Goal: Transaction & Acquisition: Book appointment/travel/reservation

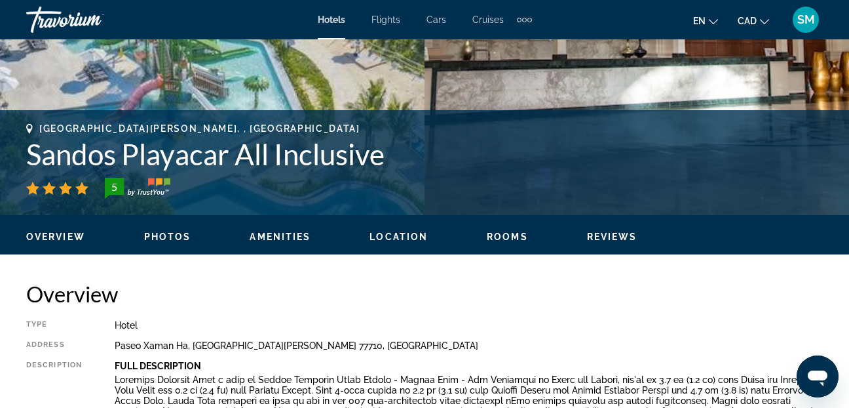
scroll to position [203, 0]
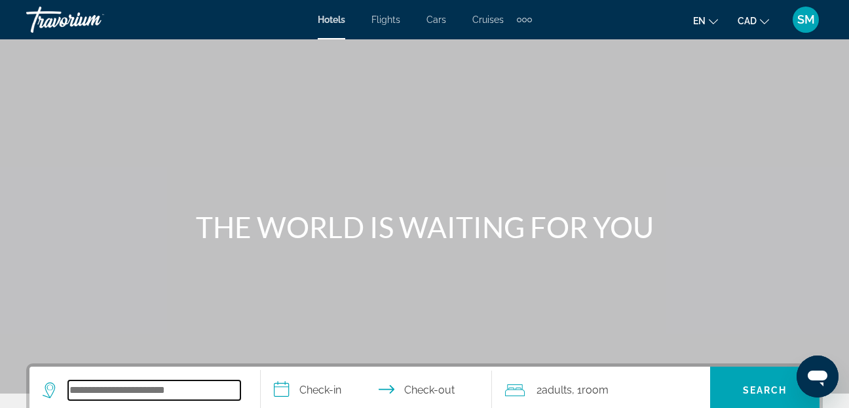
click at [96, 384] on input "Search widget" at bounding box center [154, 390] width 172 height 20
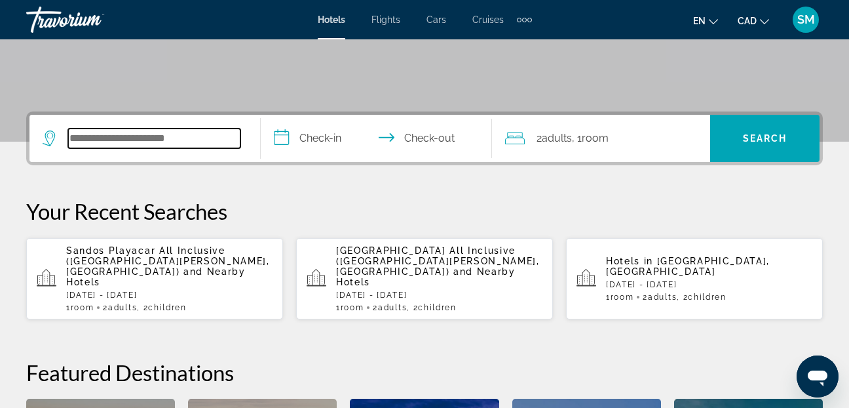
scroll to position [320, 0]
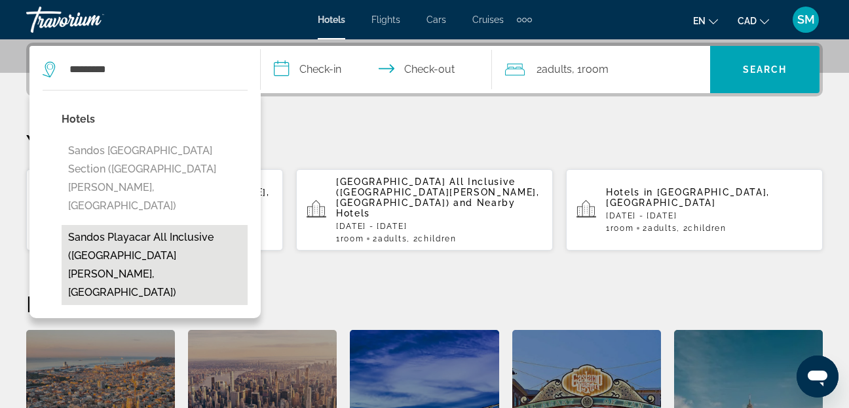
click at [143, 225] on button "Sandos Playacar All Inclusive ([GEOGRAPHIC_DATA][PERSON_NAME], [GEOGRAPHIC_DATA…" at bounding box center [155, 265] width 186 height 80
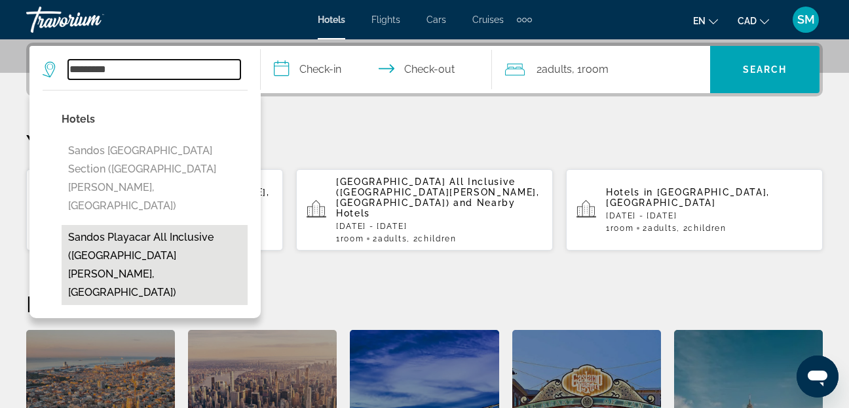
type input "**********"
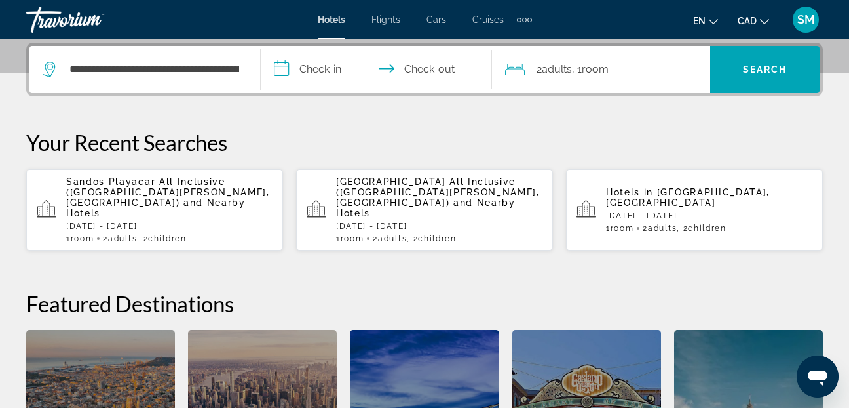
click at [278, 60] on input "**********" at bounding box center [379, 71] width 237 height 51
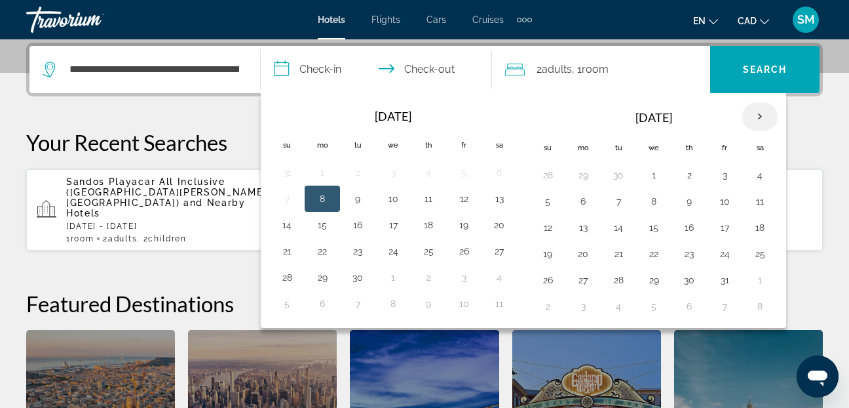
click at [758, 116] on th "Next month" at bounding box center [759, 116] width 35 height 29
click at [546, 280] on button "28" at bounding box center [547, 280] width 21 height 18
click at [761, 115] on th "Next month" at bounding box center [759, 116] width 35 height 29
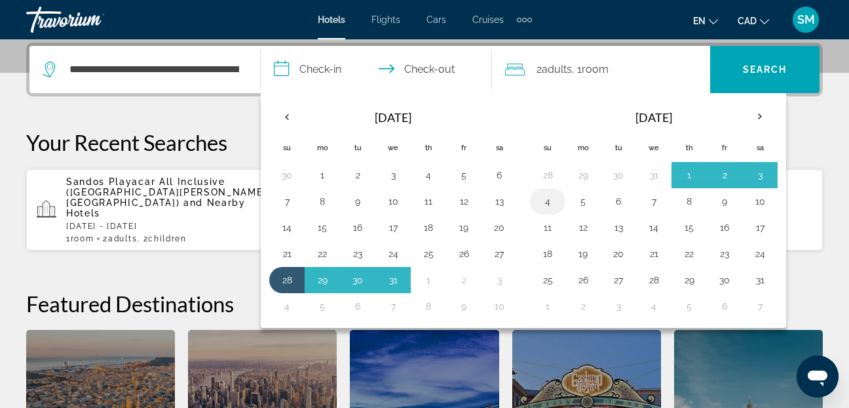
click at [547, 204] on button "4" at bounding box center [547, 201] width 21 height 18
type input "**********"
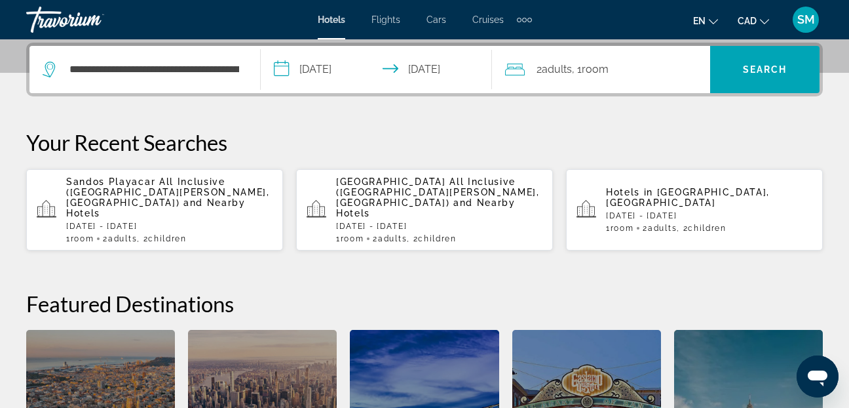
click at [510, 81] on div "2 Adult Adults , 1 Room rooms" at bounding box center [607, 69] width 205 height 47
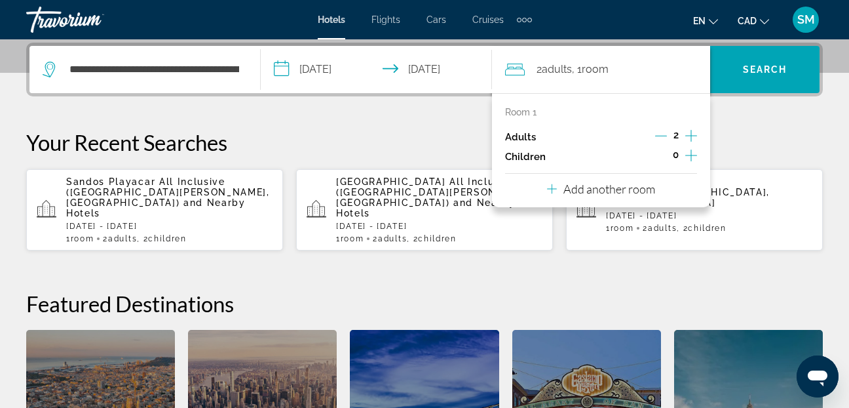
click at [689, 151] on icon "Increment children" at bounding box center [691, 155] width 12 height 16
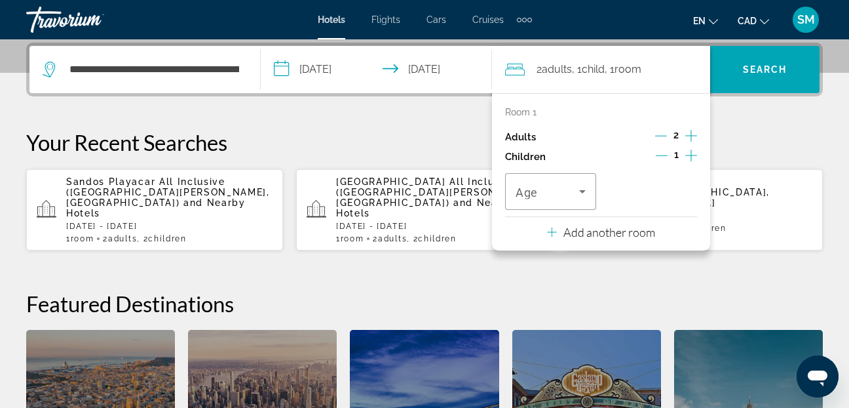
click at [689, 149] on icon "Increment children" at bounding box center [691, 155] width 12 height 16
click at [582, 191] on icon "Travelers: 2 adults, 2 children" at bounding box center [582, 191] width 7 height 3
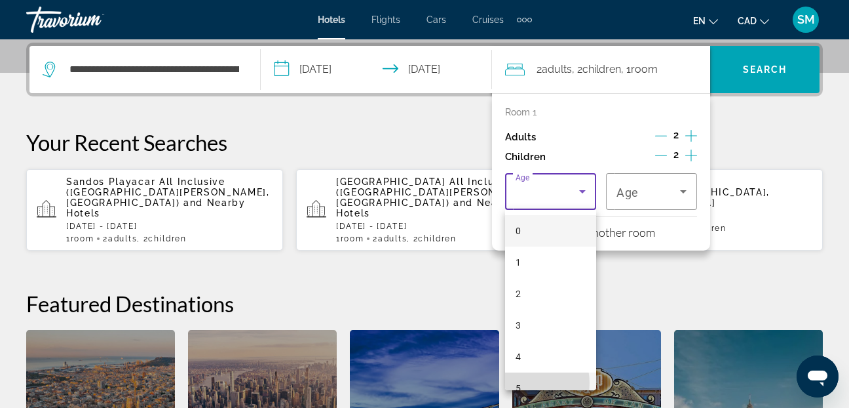
click at [522, 383] on mat-option "5" at bounding box center [550, 387] width 91 height 31
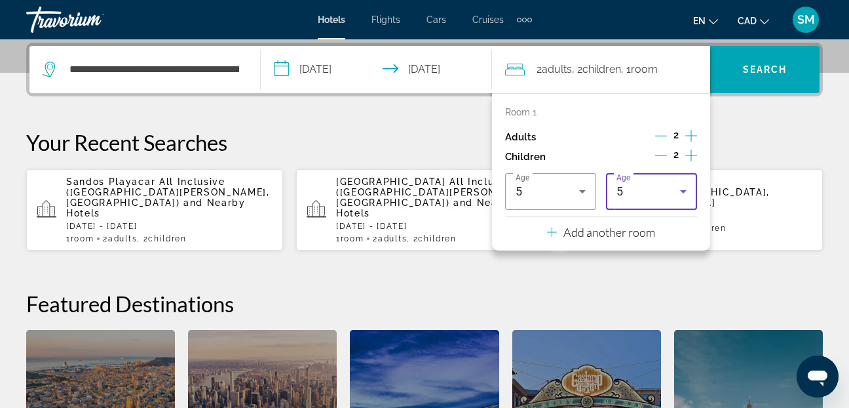
click at [683, 189] on icon "Travelers: 2 adults, 2 children" at bounding box center [684, 191] width 16 height 16
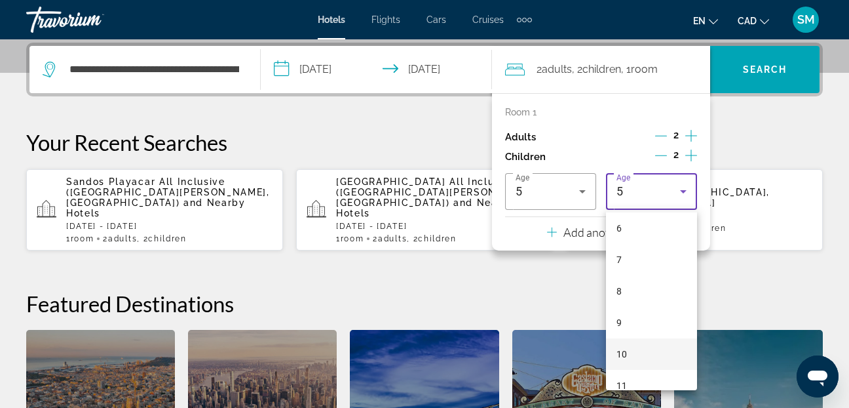
scroll to position [210, 0]
click at [617, 268] on span "8" at bounding box center [619, 272] width 5 height 16
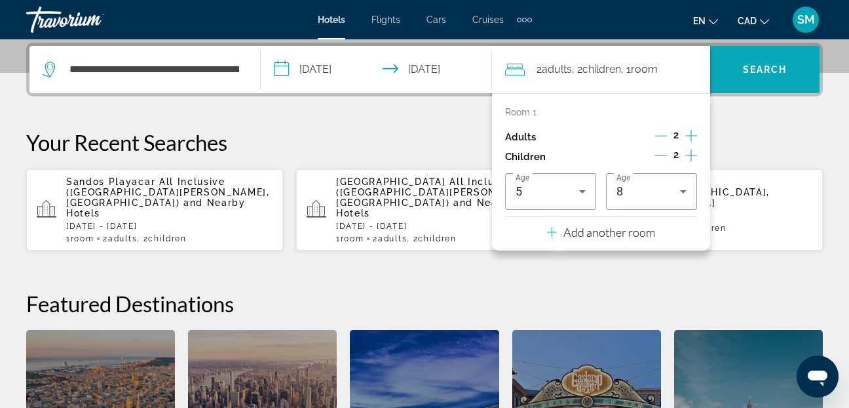
click at [763, 62] on span "Search widget" at bounding box center [764, 69] width 109 height 31
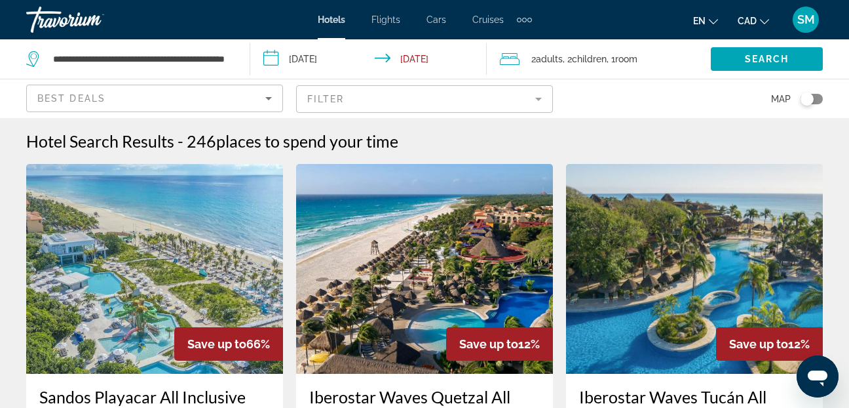
click at [132, 313] on img "Main content" at bounding box center [154, 269] width 257 height 210
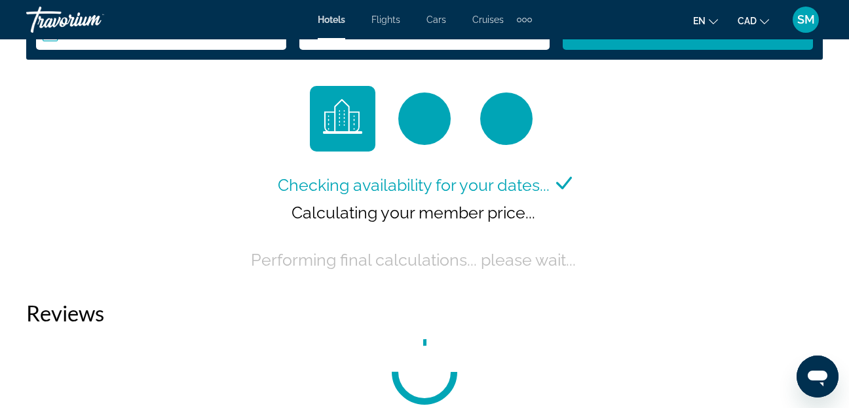
scroll to position [2162, 0]
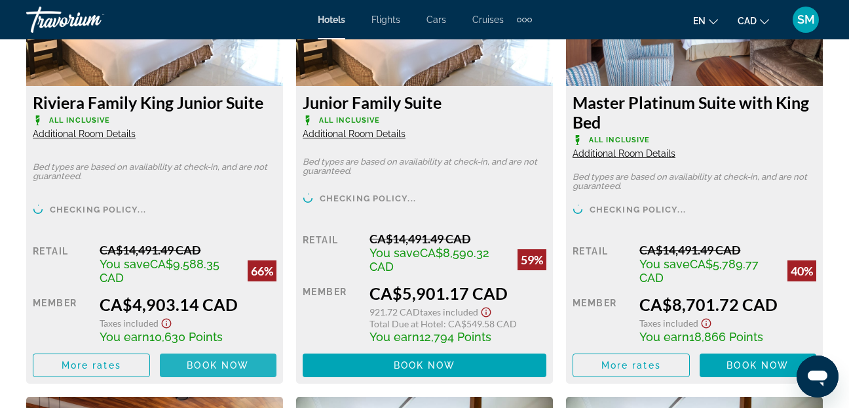
click at [214, 359] on span "Main content" at bounding box center [218, 364] width 117 height 31
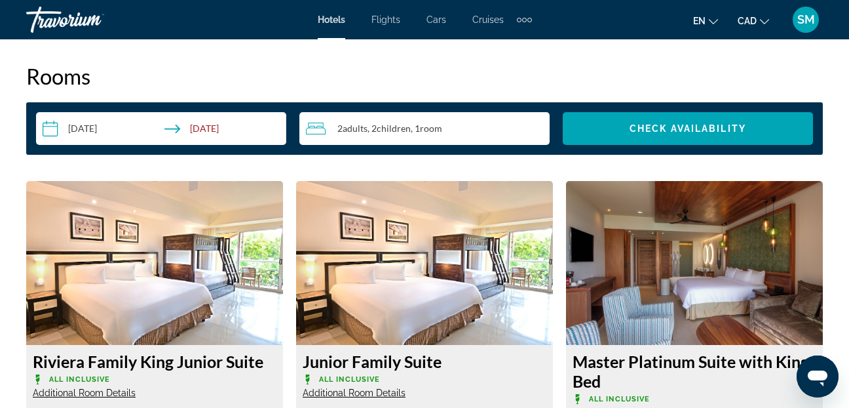
scroll to position [1835, 0]
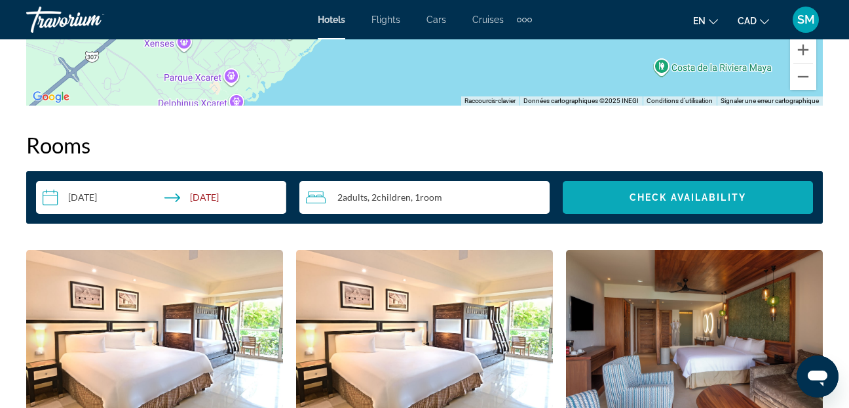
click at [649, 199] on span "Check Availability" at bounding box center [688, 197] width 117 height 10
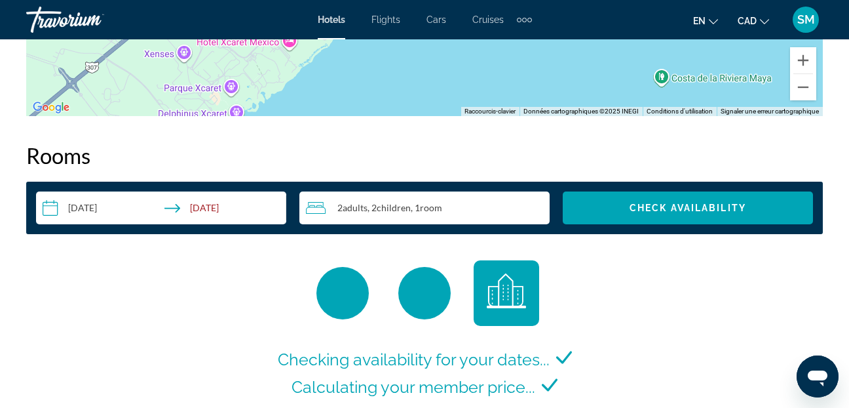
scroll to position [1822, 0]
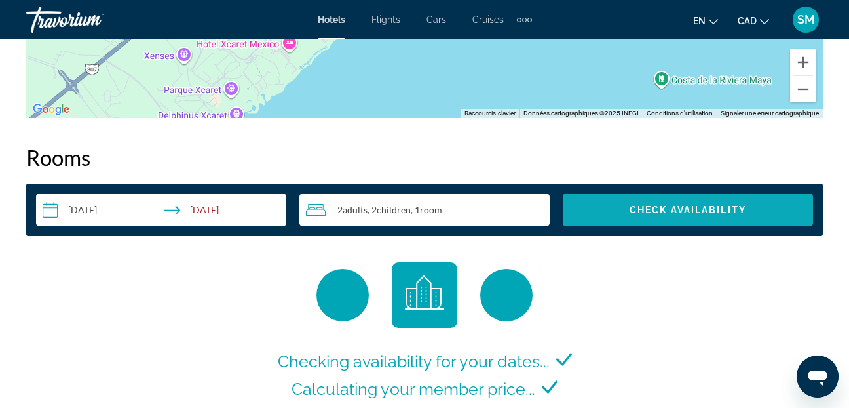
click at [687, 209] on span "Check Availability" at bounding box center [688, 209] width 117 height 10
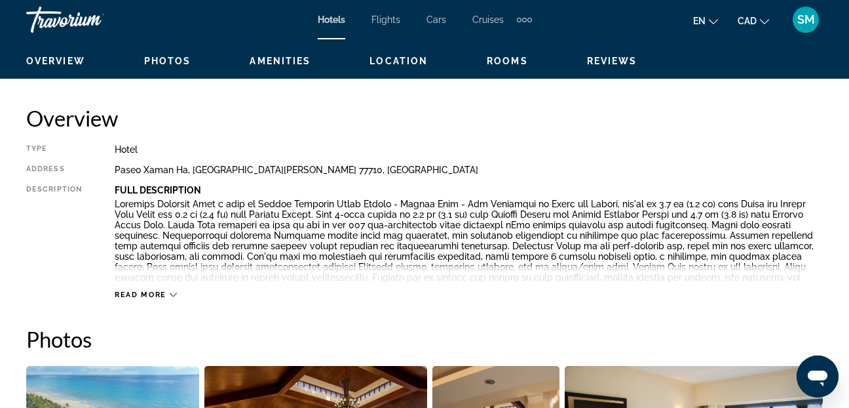
scroll to position [537, 0]
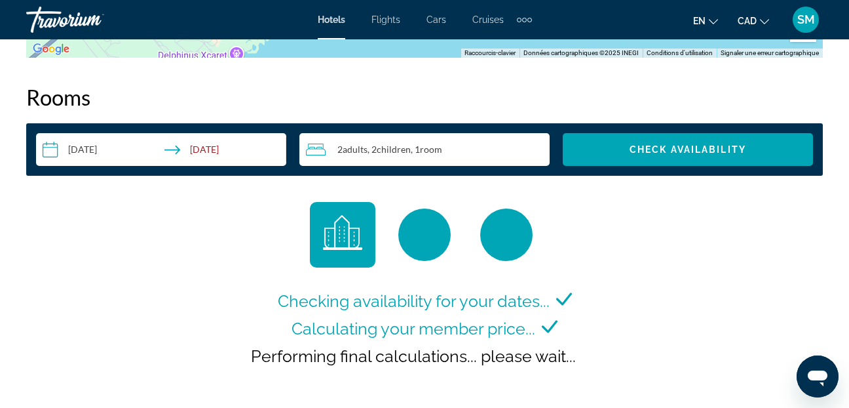
scroll to position [2026, 0]
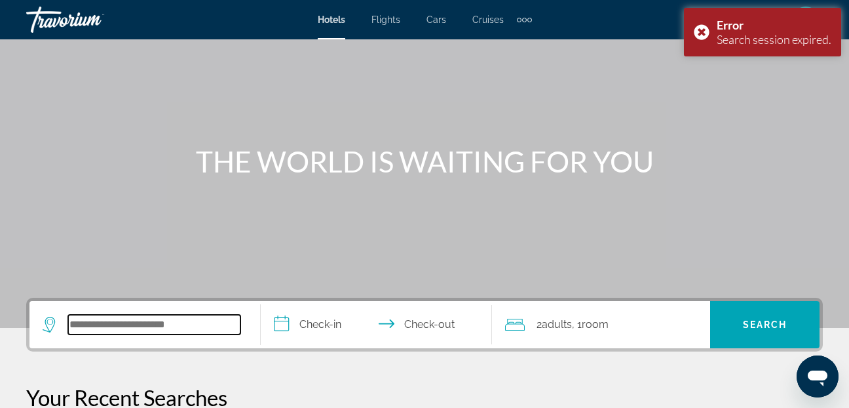
click at [130, 322] on input "Search widget" at bounding box center [154, 324] width 172 height 20
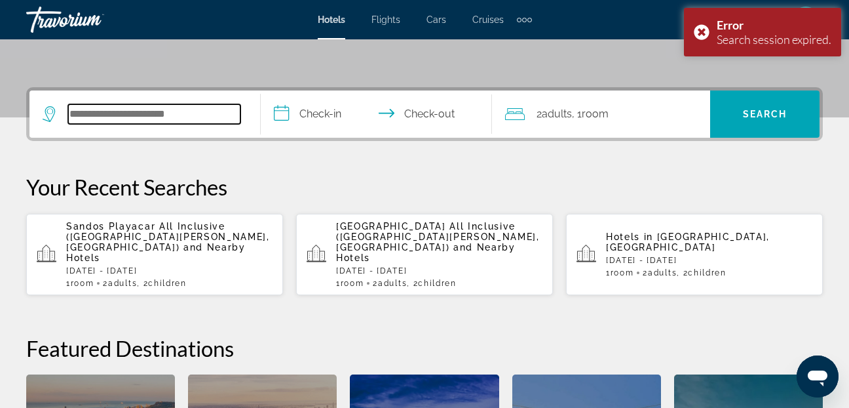
scroll to position [320, 0]
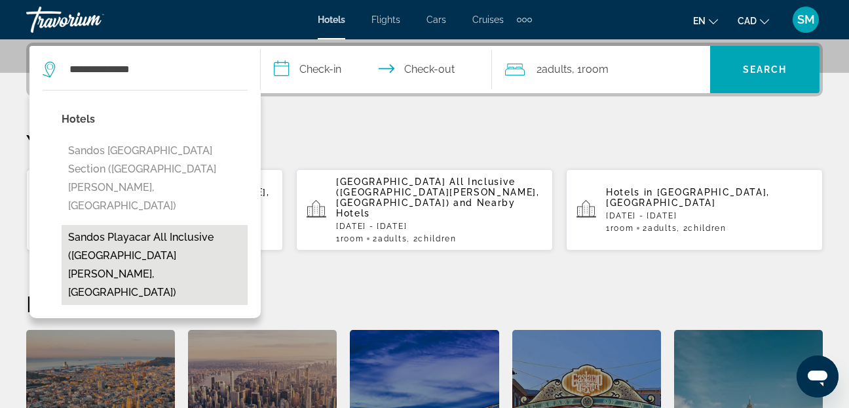
click at [135, 225] on button "Sandos Playacar All Inclusive ([GEOGRAPHIC_DATA][PERSON_NAME], [GEOGRAPHIC_DATA…" at bounding box center [155, 265] width 186 height 80
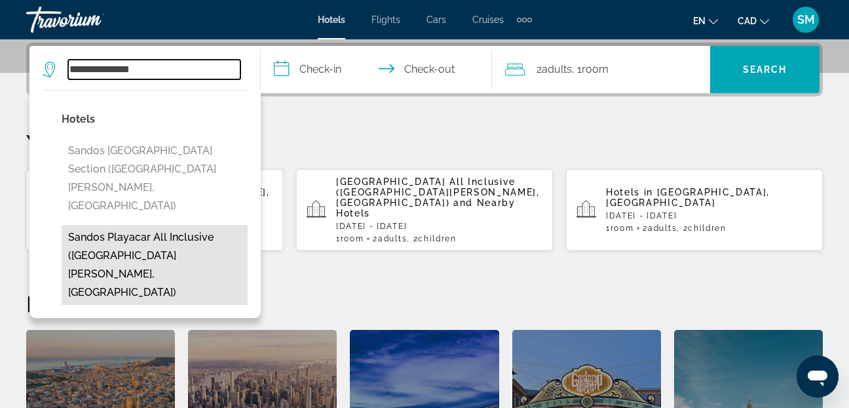
type input "**********"
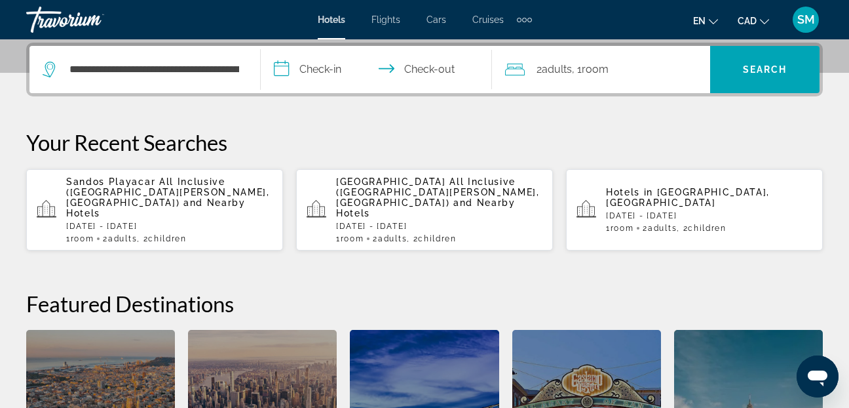
click at [277, 69] on input "**********" at bounding box center [379, 71] width 237 height 51
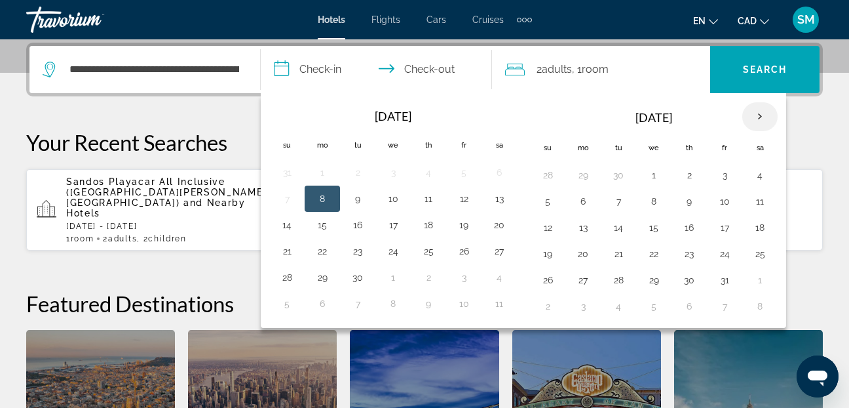
click at [766, 111] on th "Next month" at bounding box center [759, 116] width 35 height 29
click at [548, 278] on button "28" at bounding box center [547, 280] width 21 height 18
click at [758, 110] on th "Next month" at bounding box center [759, 116] width 35 height 29
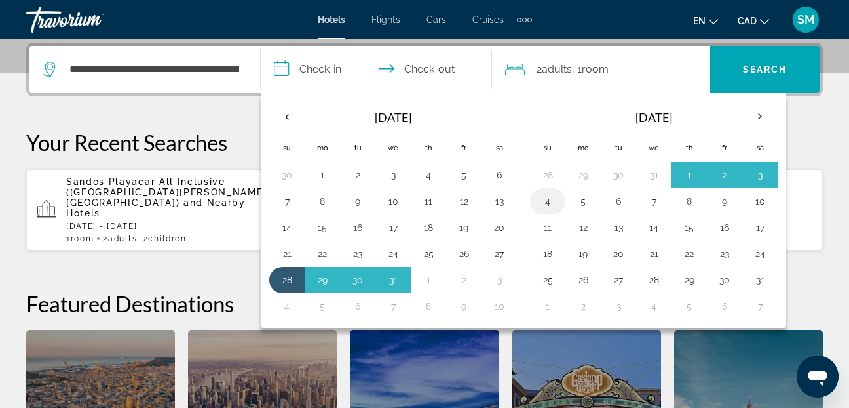
click at [551, 199] on button "4" at bounding box center [547, 201] width 21 height 18
type input "**********"
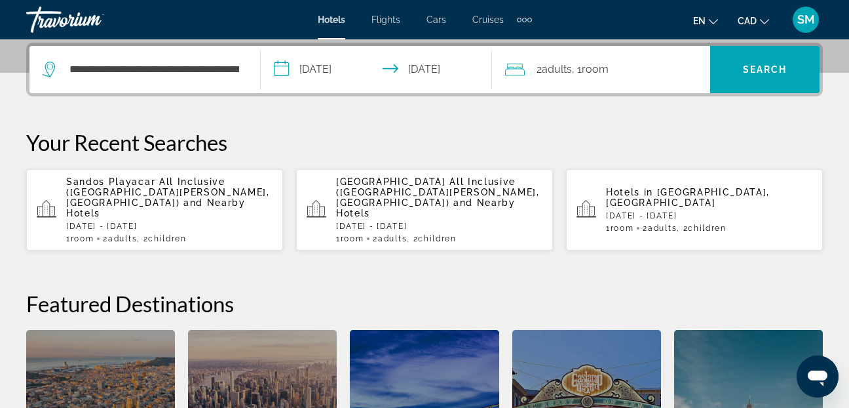
click at [517, 64] on icon "Travelers: 2 adults, 0 children" at bounding box center [515, 70] width 20 height 12
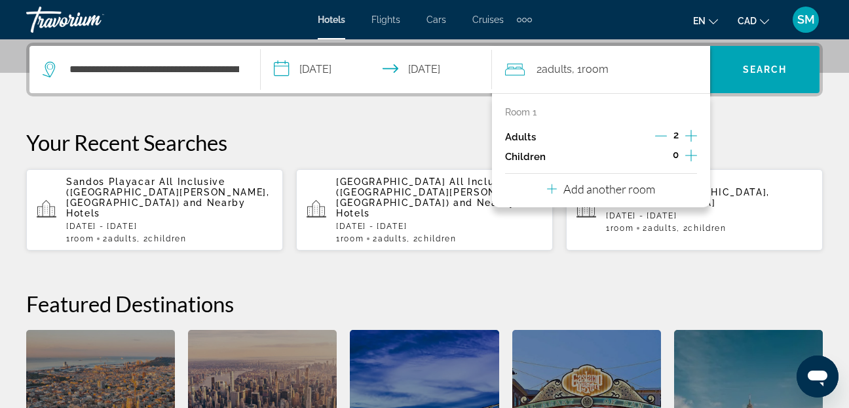
click at [690, 153] on icon "Increment children" at bounding box center [691, 155] width 12 height 16
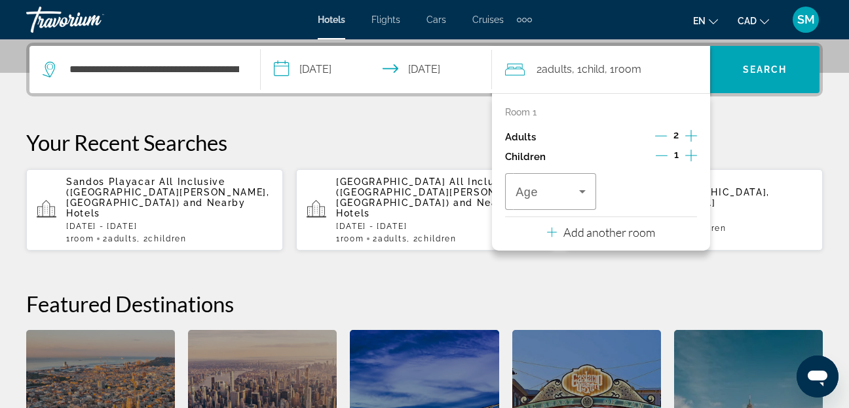
click at [689, 153] on icon "Increment children" at bounding box center [691, 155] width 12 height 16
click at [584, 190] on icon "Travelers: 2 adults, 2 children" at bounding box center [582, 191] width 7 height 3
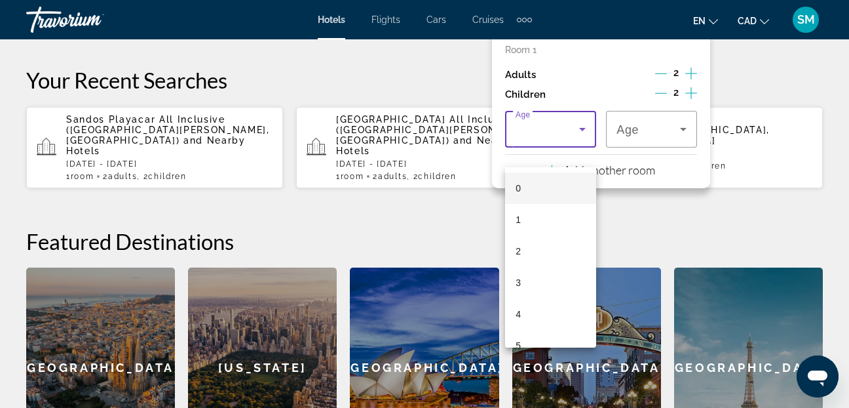
scroll to position [386, 0]
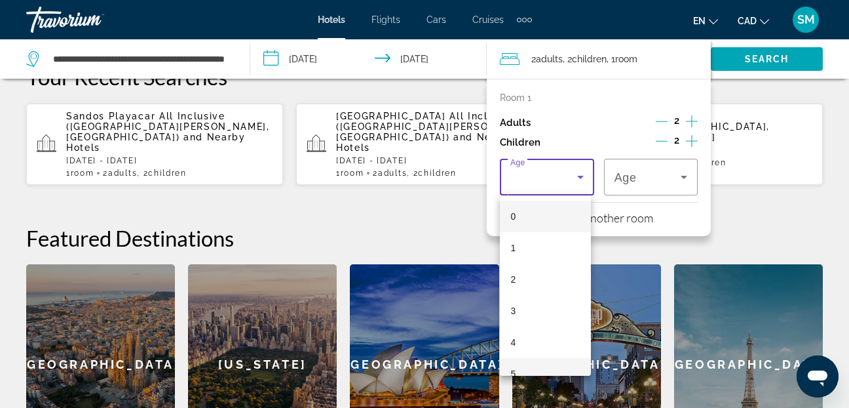
click at [513, 370] on span "5" at bounding box center [512, 374] width 5 height 16
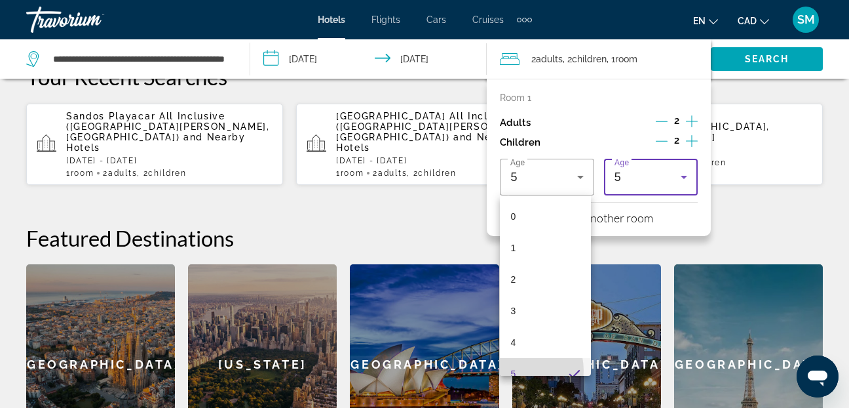
scroll to position [14, 0]
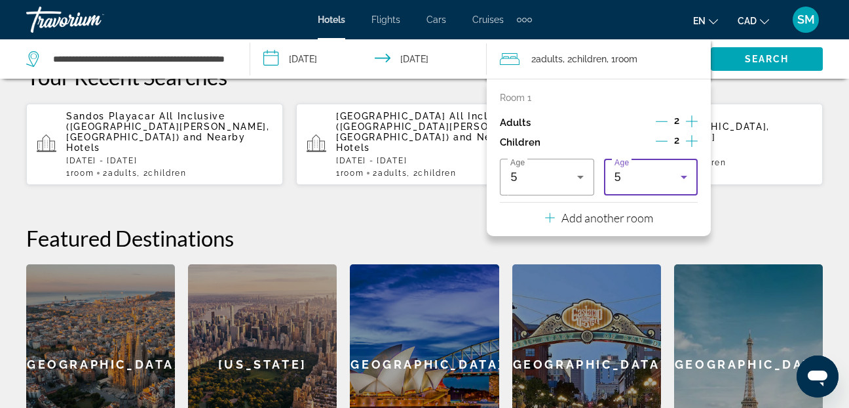
click at [689, 168] on div "Age 5" at bounding box center [651, 177] width 94 height 37
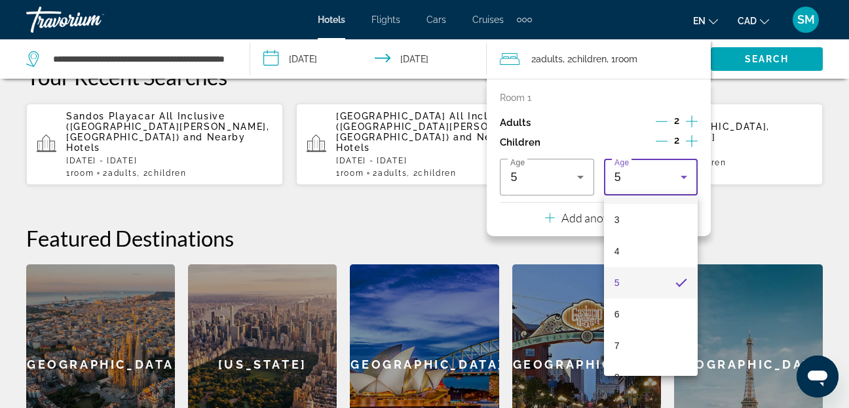
scroll to position [210, 0]
click at [618, 251] on span "8" at bounding box center [617, 258] width 5 height 16
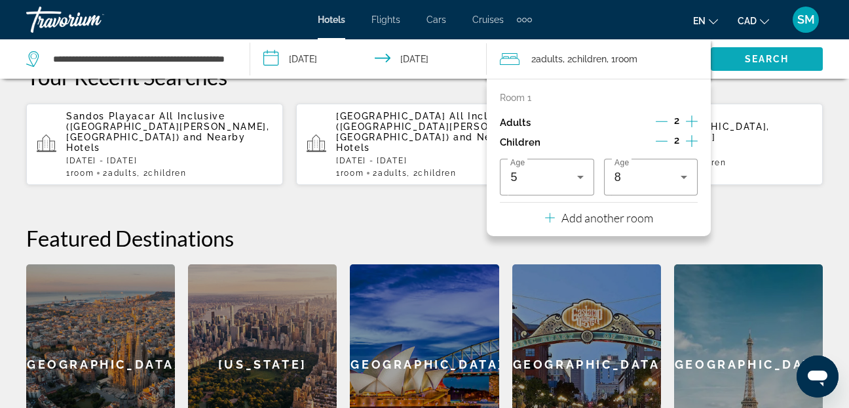
click at [755, 52] on span "Search widget" at bounding box center [767, 58] width 112 height 31
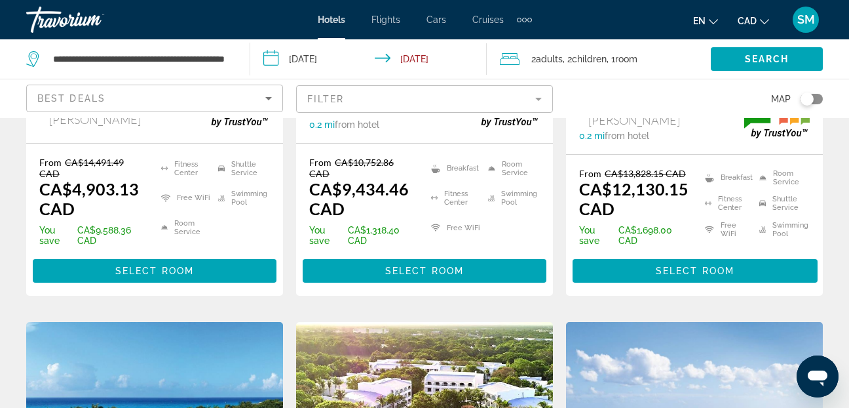
scroll to position [393, 0]
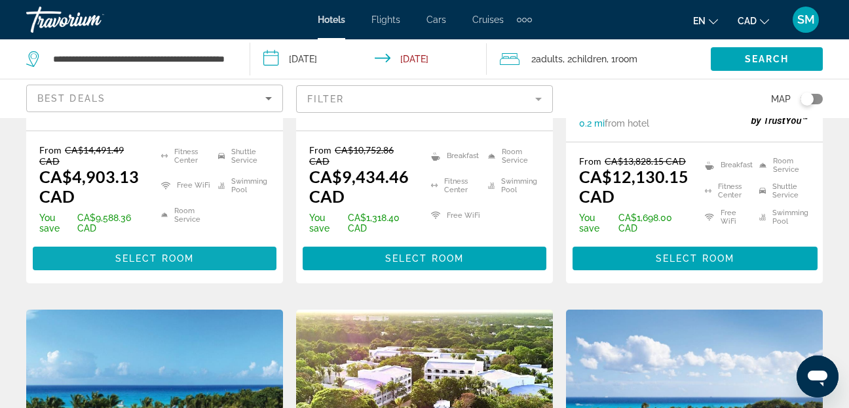
click at [135, 264] on span "Main content" at bounding box center [155, 257] width 244 height 31
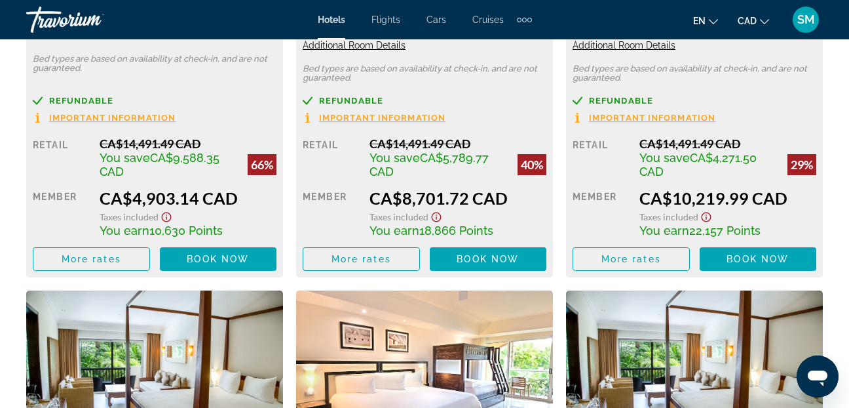
scroll to position [2293, 0]
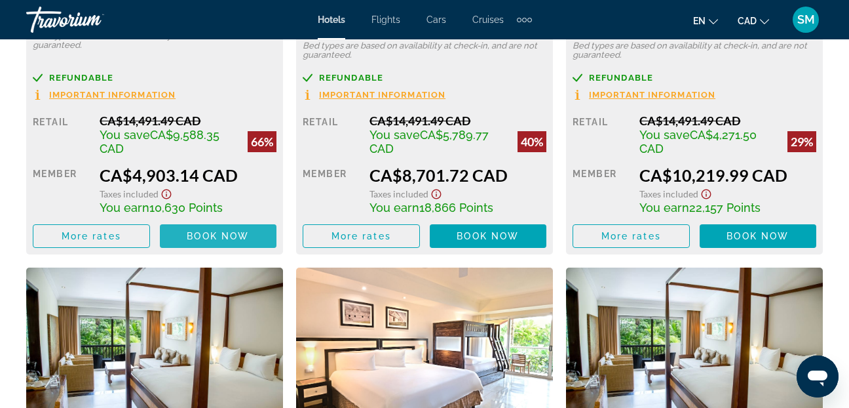
click at [225, 237] on span "Book now" at bounding box center [218, 236] width 62 height 10
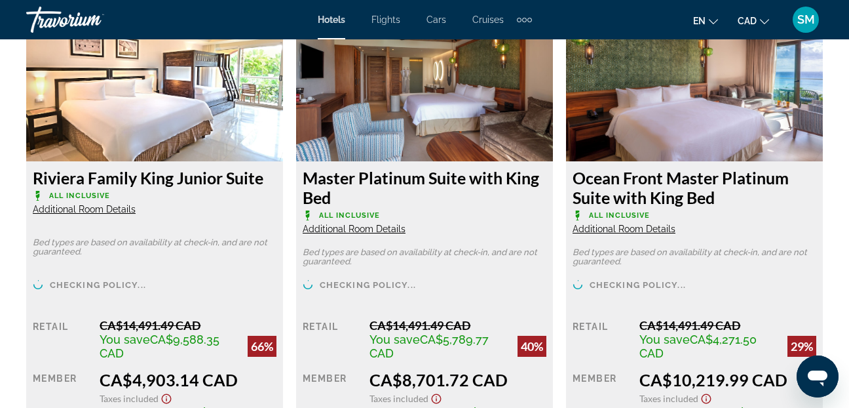
scroll to position [2097, 0]
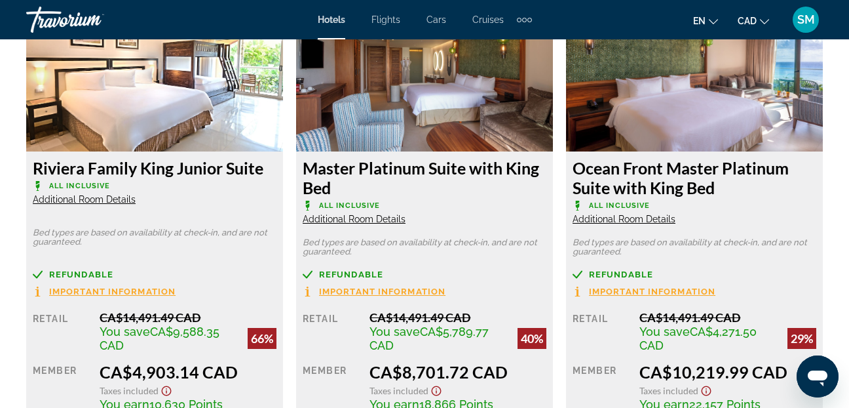
click at [107, 292] on span "Important Information" at bounding box center [112, 291] width 126 height 9
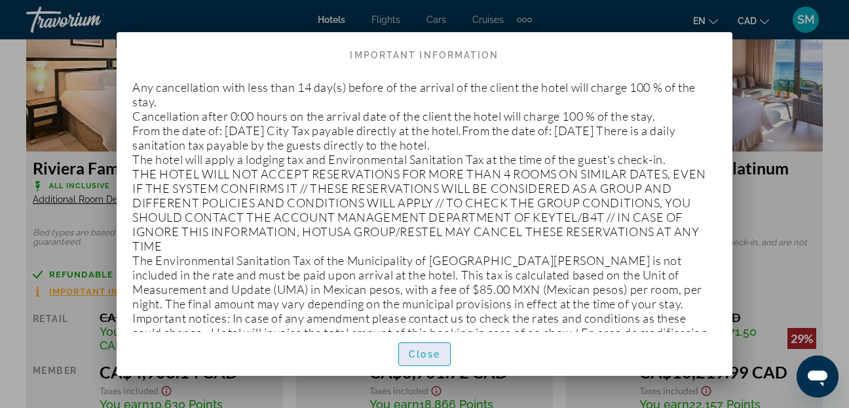
click at [421, 350] on span "Close" at bounding box center [424, 354] width 31 height 10
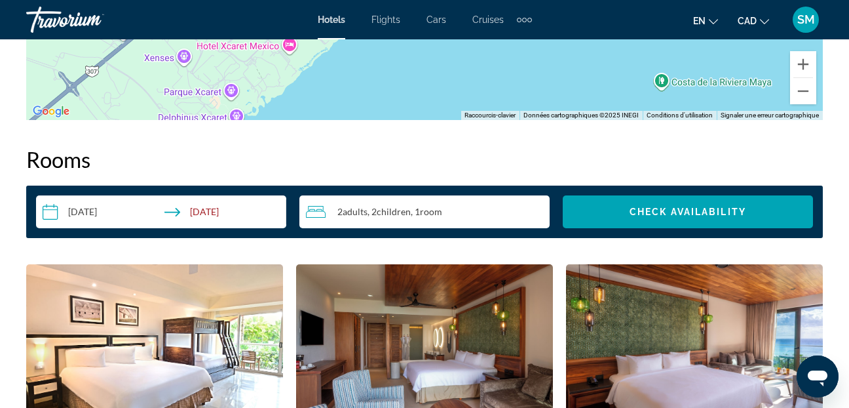
scroll to position [1769, 0]
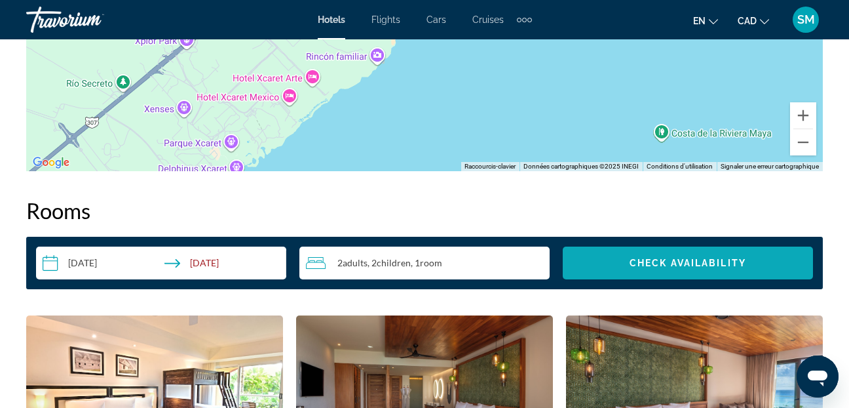
click at [651, 258] on span "Check Availability" at bounding box center [688, 262] width 117 height 10
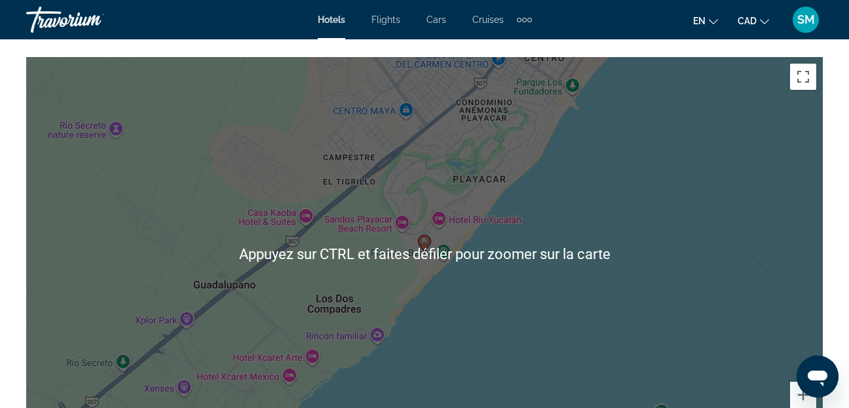
scroll to position [1298, 0]
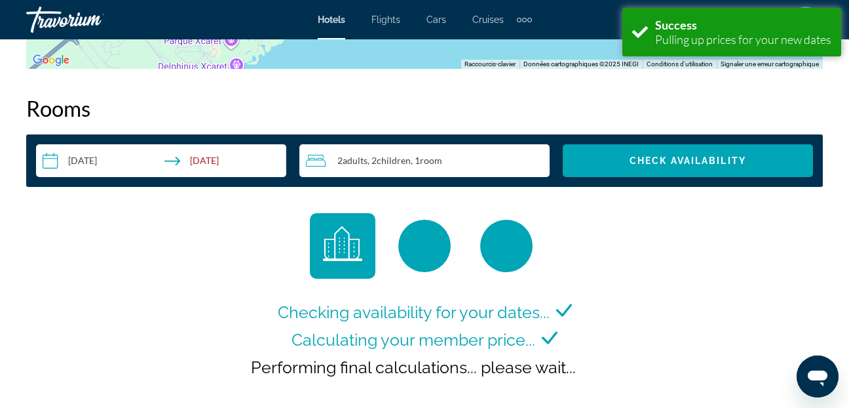
scroll to position [1966, 0]
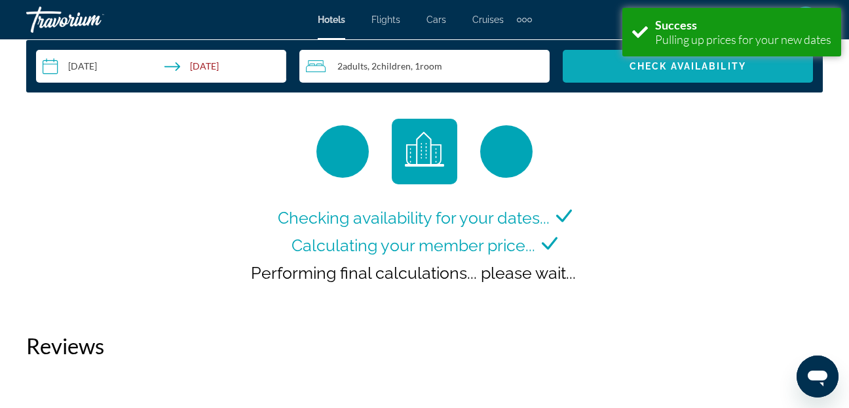
click at [646, 68] on span "Check Availability" at bounding box center [688, 66] width 117 height 10
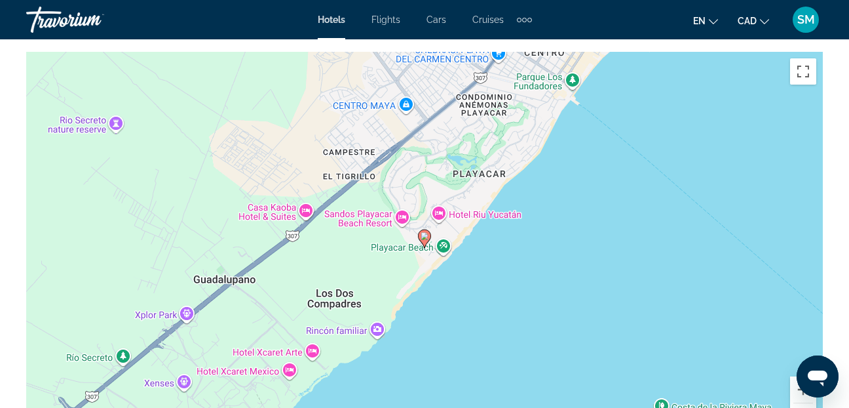
scroll to position [1495, 0]
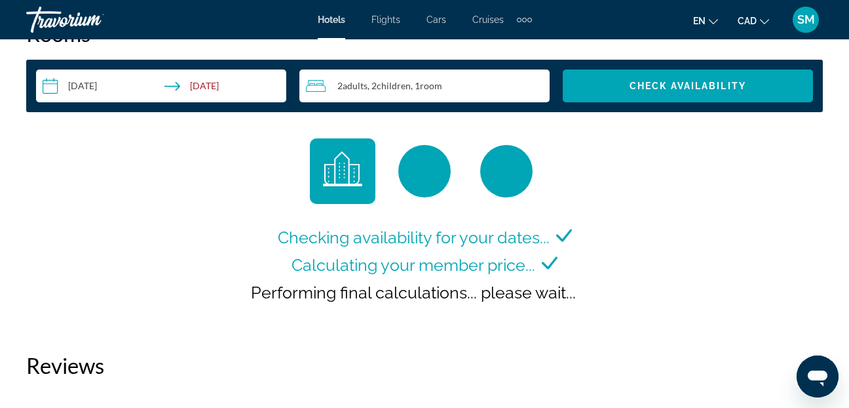
scroll to position [1969, 0]
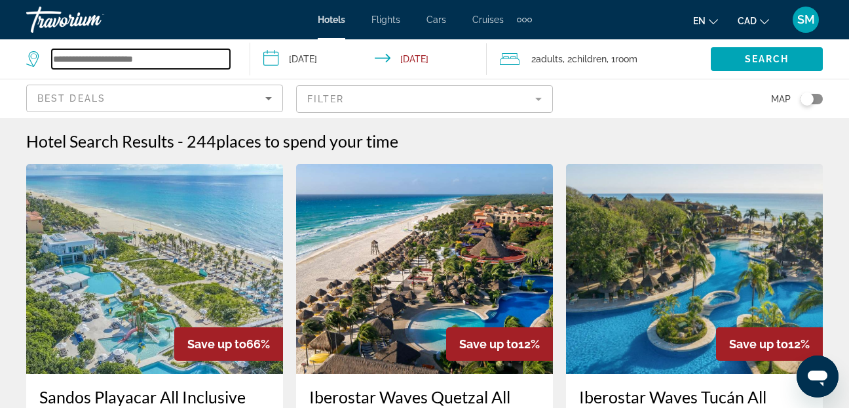
click at [52, 56] on input "Search widget" at bounding box center [141, 59] width 178 height 20
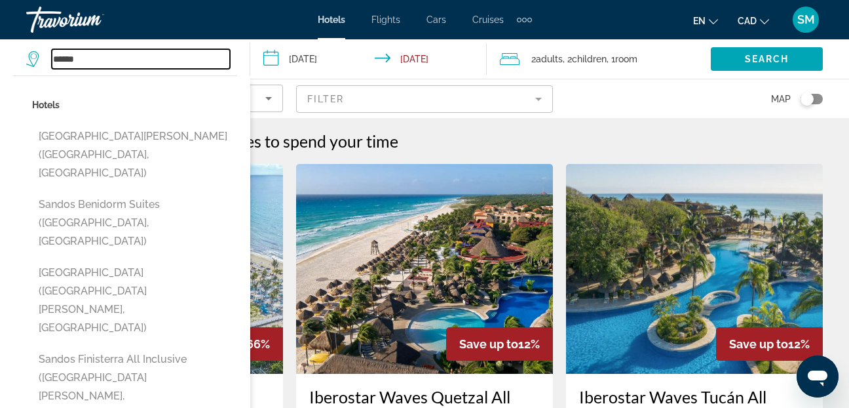
type input "**********"
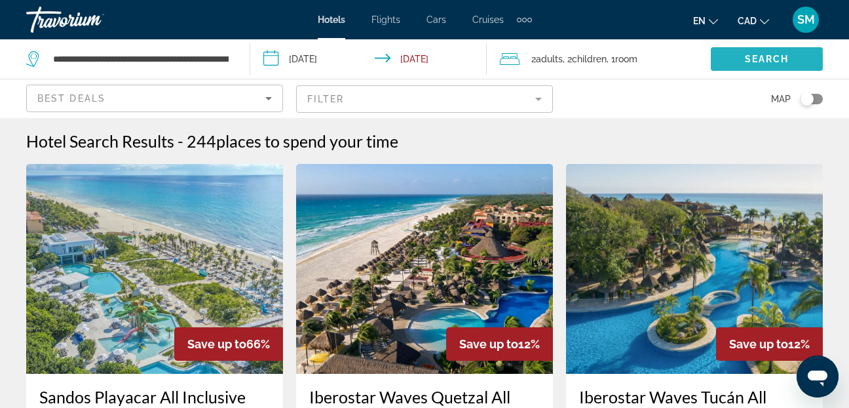
click at [742, 53] on span "Search widget" at bounding box center [767, 58] width 112 height 31
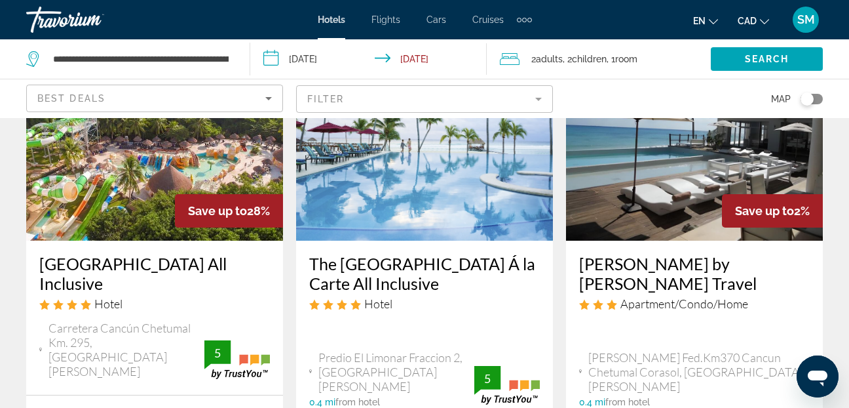
scroll to position [131, 0]
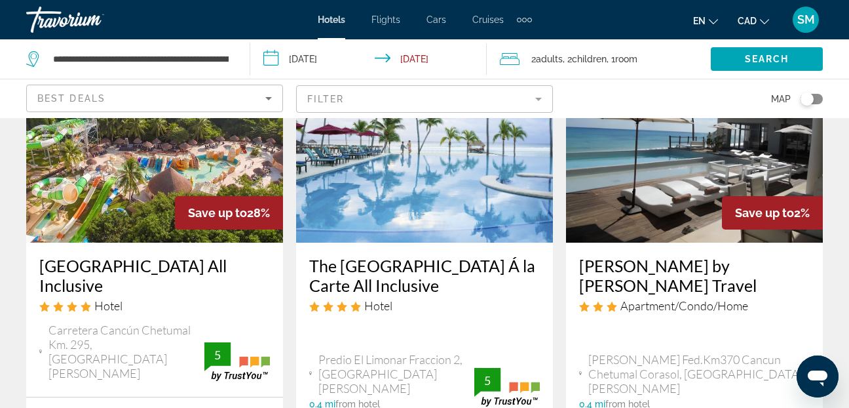
click at [130, 197] on img "Main content" at bounding box center [154, 138] width 257 height 210
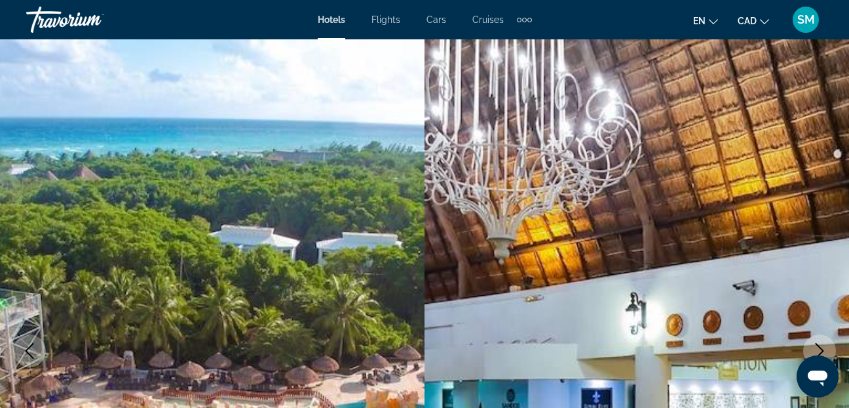
click at [822, 349] on icon "Next image" at bounding box center [820, 351] width 9 height 16
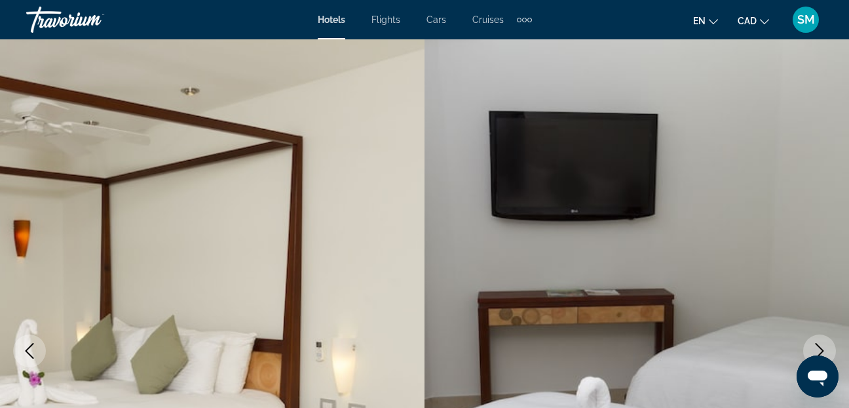
click at [822, 347] on icon "Next image" at bounding box center [820, 351] width 16 height 16
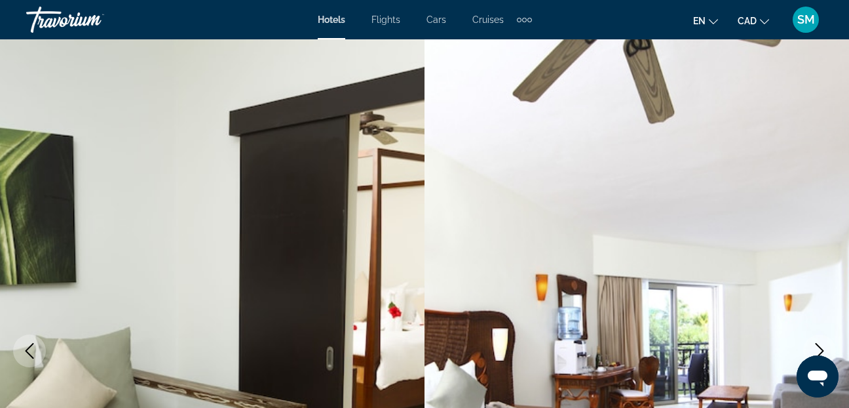
click at [822, 347] on icon "Next image" at bounding box center [820, 351] width 16 height 16
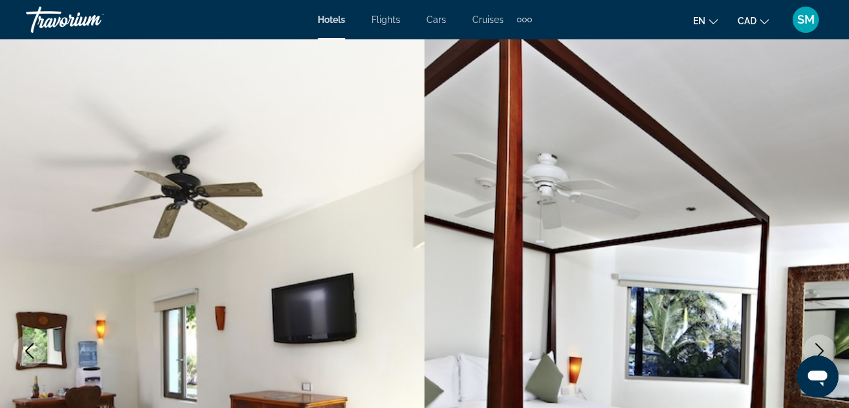
click at [822, 347] on icon "Next image" at bounding box center [820, 351] width 16 height 16
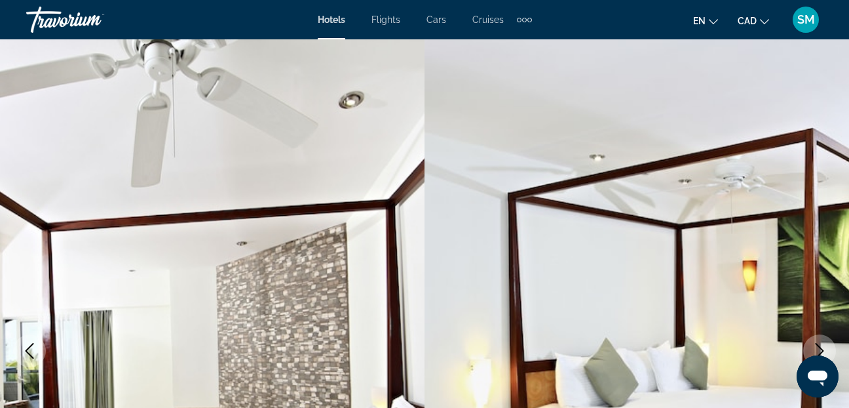
click at [822, 347] on icon "Next image" at bounding box center [820, 351] width 16 height 16
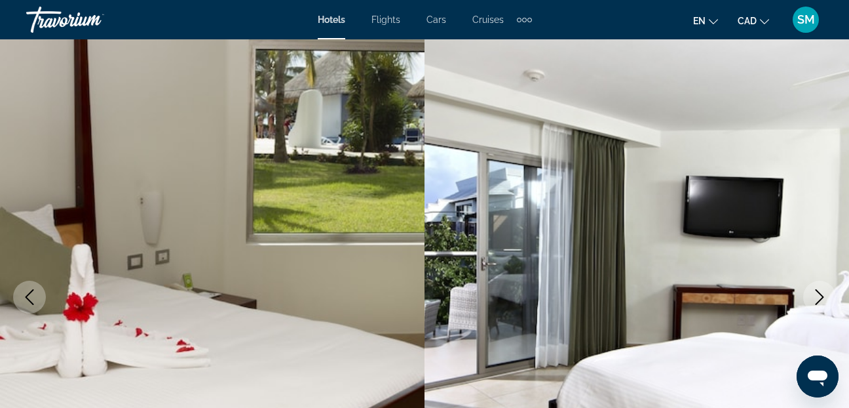
scroll to position [66, 0]
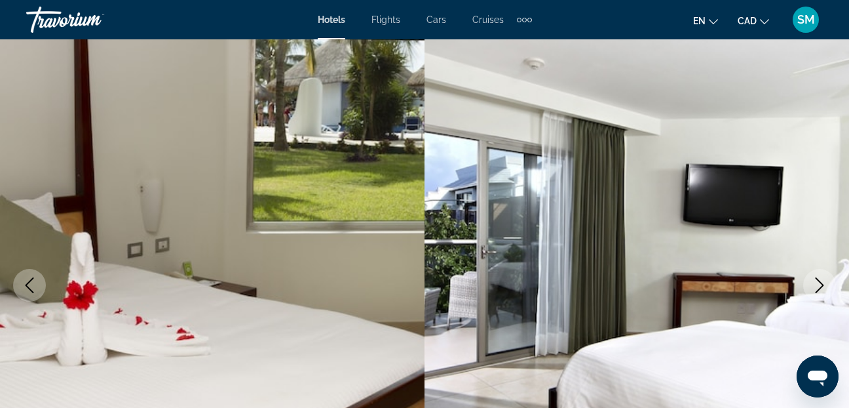
click at [813, 288] on icon "Next image" at bounding box center [820, 285] width 16 height 16
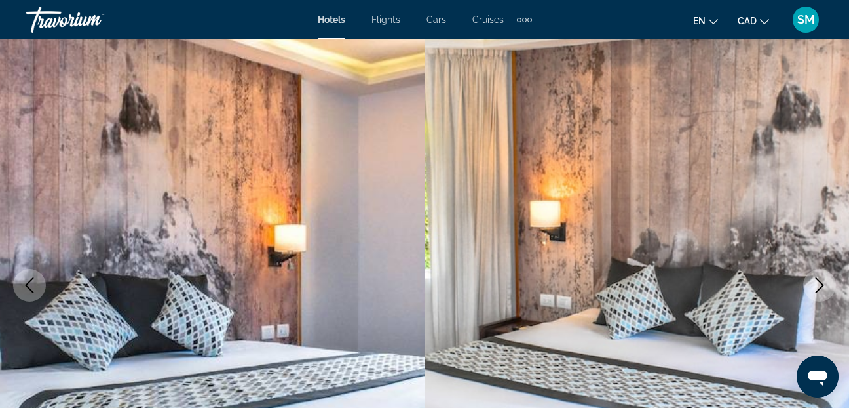
click at [813, 288] on icon "Next image" at bounding box center [820, 285] width 16 height 16
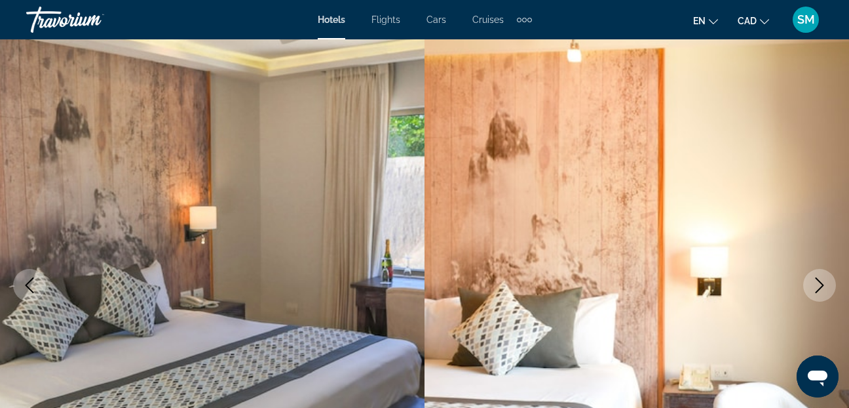
click at [813, 288] on icon "Next image" at bounding box center [820, 285] width 16 height 16
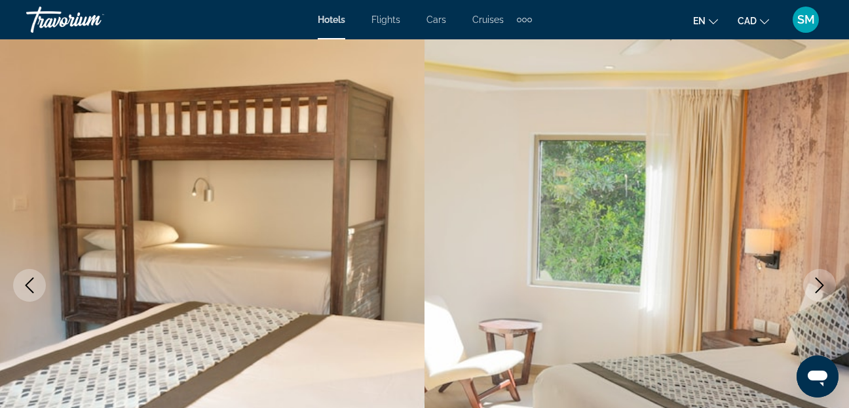
click at [813, 288] on icon "Next image" at bounding box center [820, 285] width 16 height 16
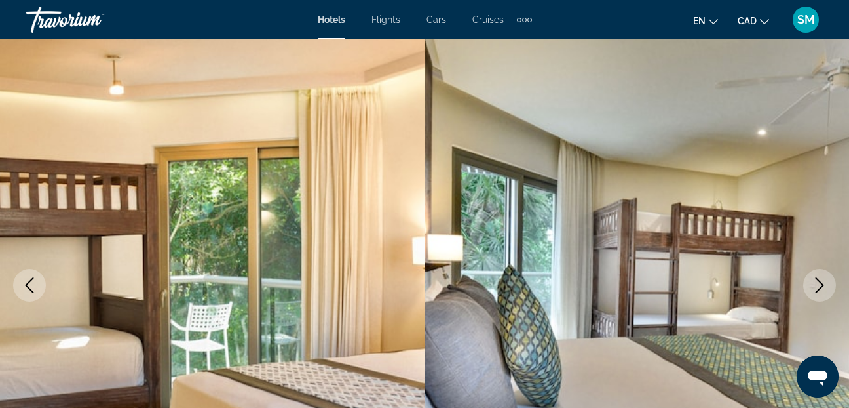
click at [813, 288] on icon "Next image" at bounding box center [820, 285] width 16 height 16
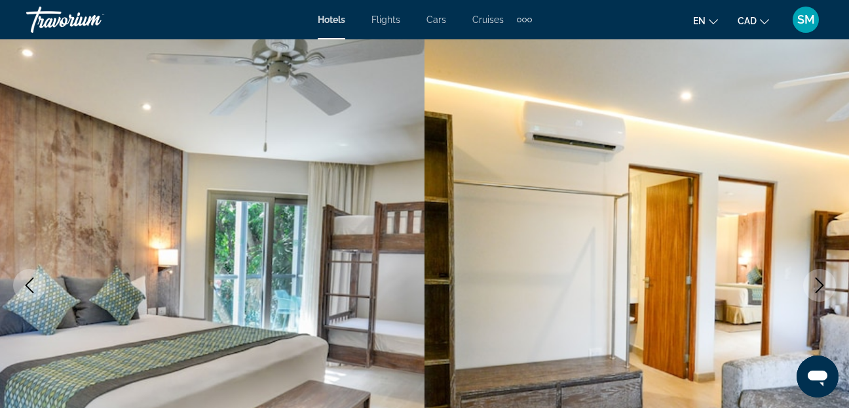
click at [813, 288] on icon "Next image" at bounding box center [820, 285] width 16 height 16
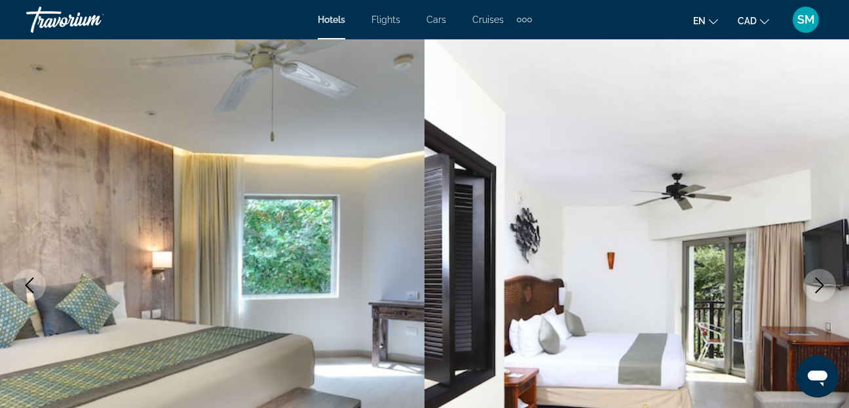
click at [813, 288] on icon "Next image" at bounding box center [820, 285] width 16 height 16
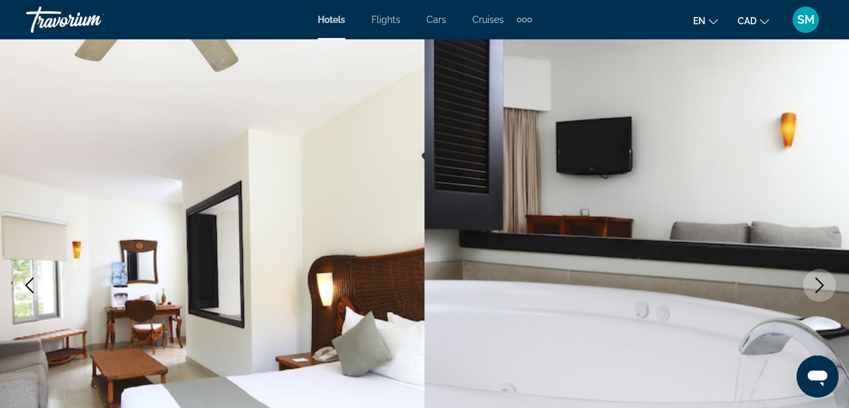
click at [813, 288] on icon "Next image" at bounding box center [820, 285] width 16 height 16
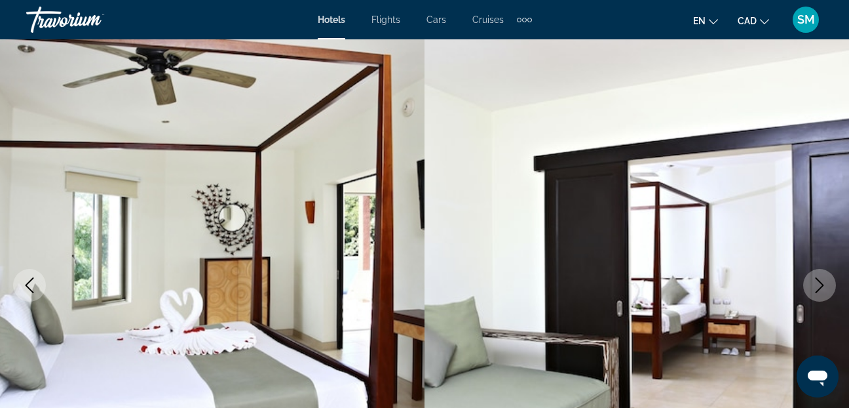
click at [813, 288] on icon "Next image" at bounding box center [820, 285] width 16 height 16
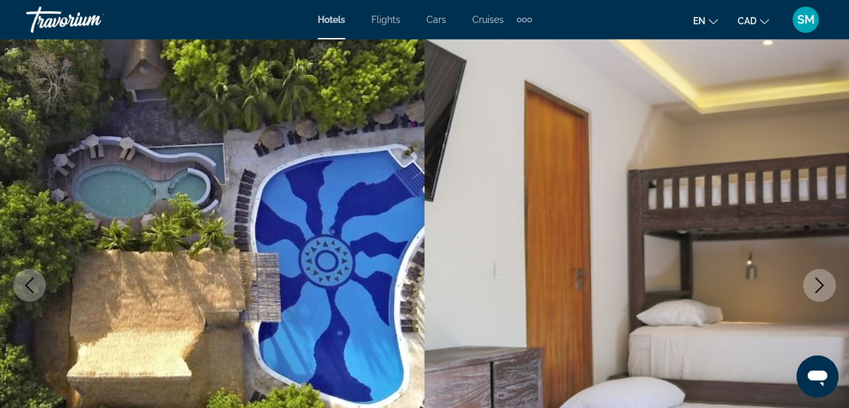
click at [813, 288] on icon "Next image" at bounding box center [820, 285] width 16 height 16
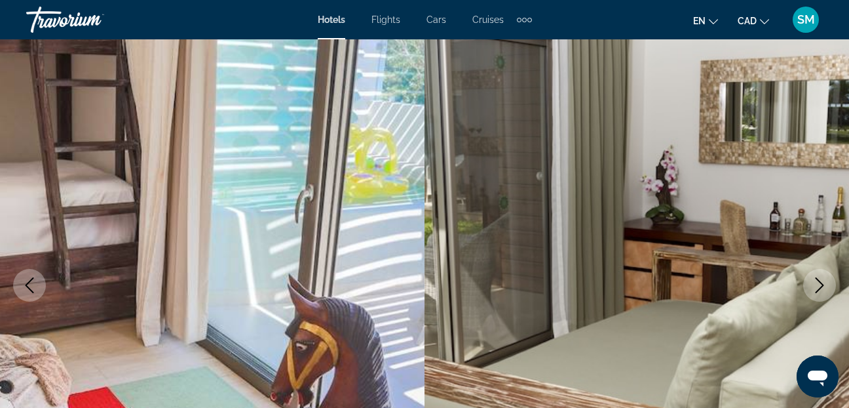
click at [813, 288] on icon "Next image" at bounding box center [820, 285] width 16 height 16
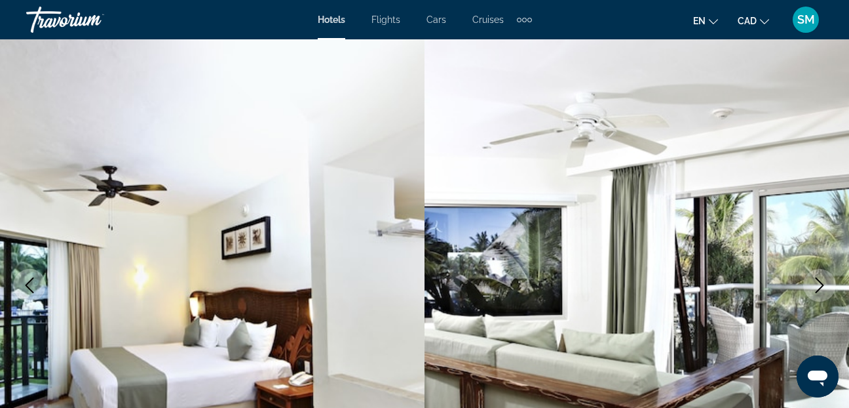
click at [813, 288] on icon "Next image" at bounding box center [820, 285] width 16 height 16
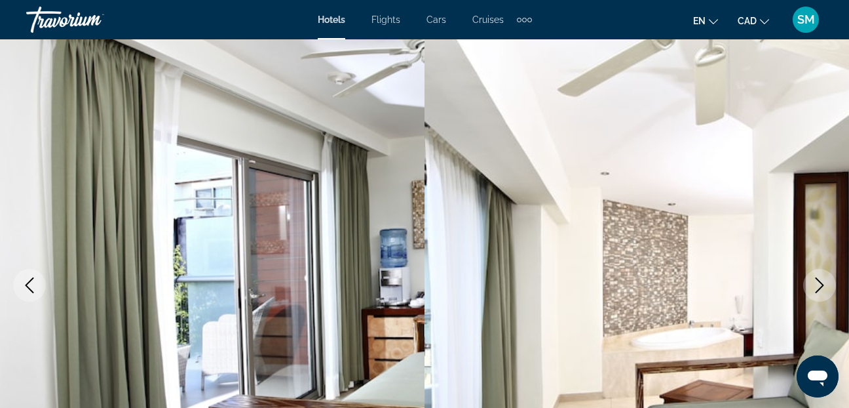
click at [813, 288] on icon "Next image" at bounding box center [820, 285] width 16 height 16
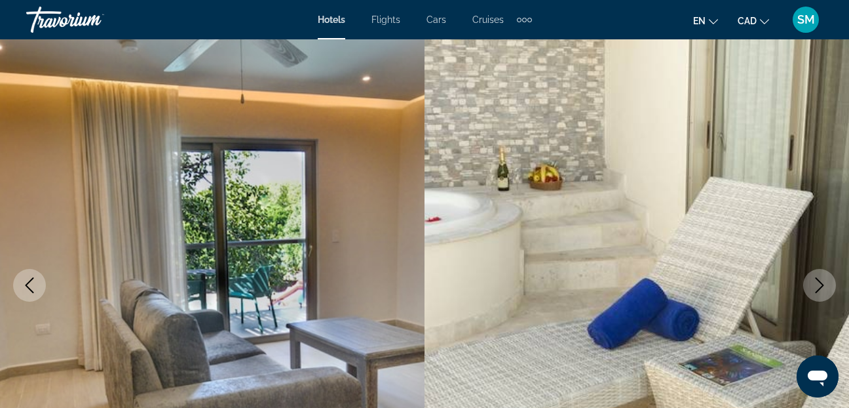
click at [813, 288] on icon "Next image" at bounding box center [820, 285] width 16 height 16
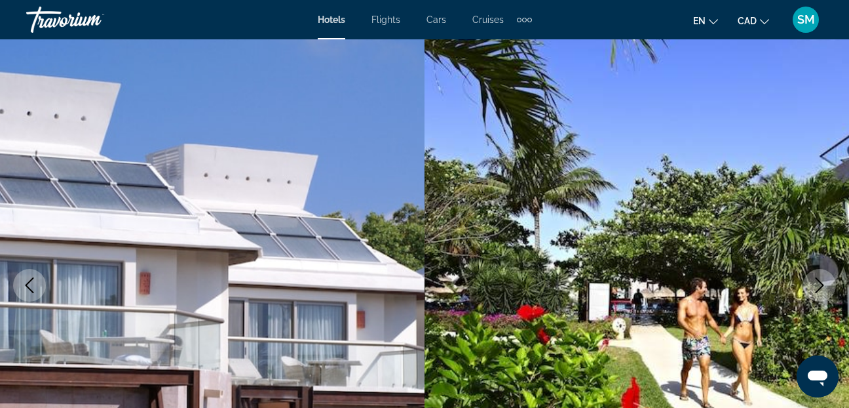
click at [813, 288] on icon "Next image" at bounding box center [820, 285] width 16 height 16
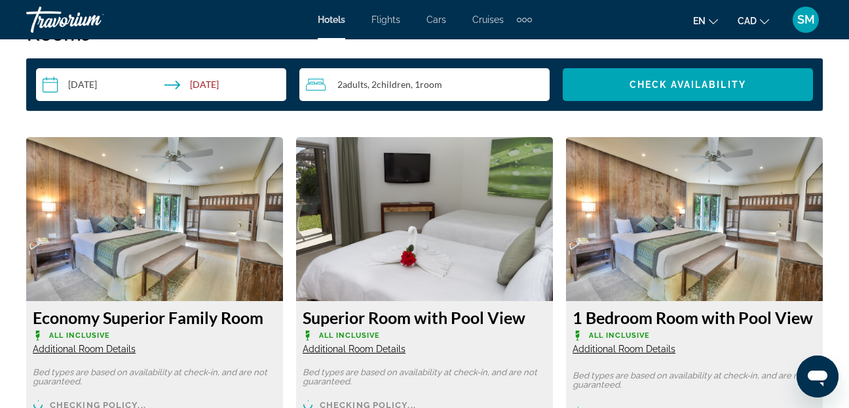
scroll to position [1966, 0]
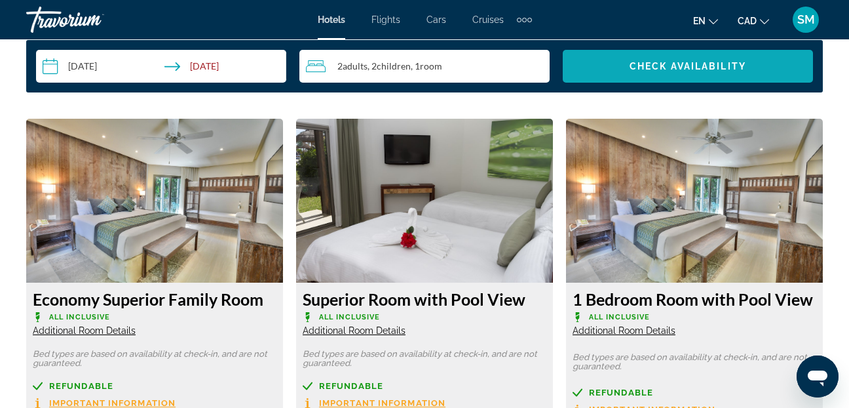
click at [686, 77] on span "Search widget" at bounding box center [688, 65] width 250 height 31
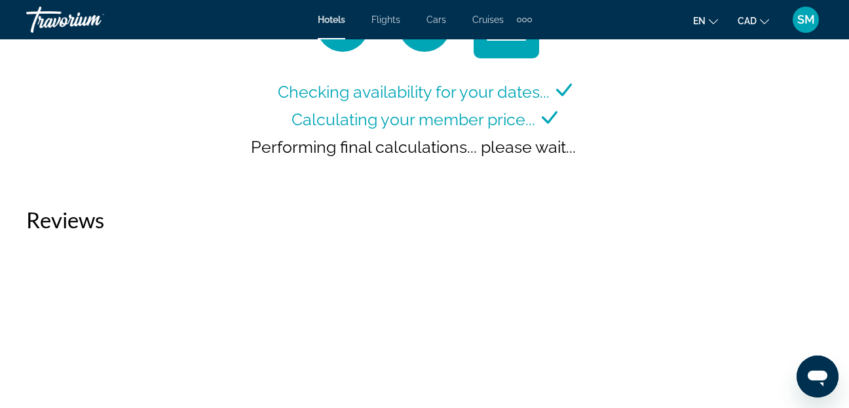
scroll to position [2019, 0]
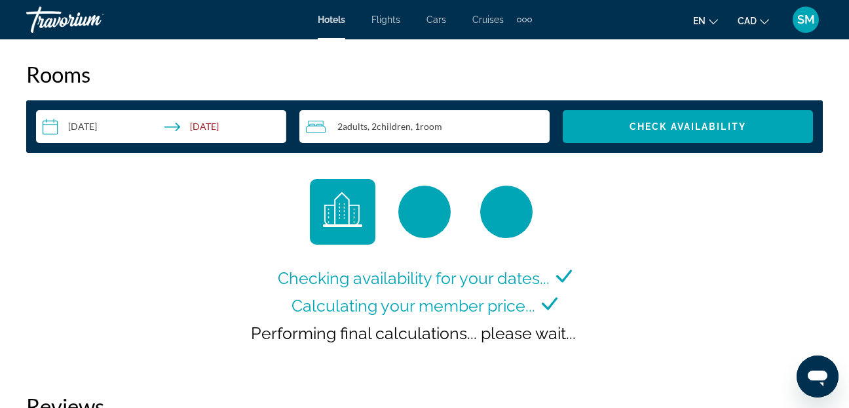
scroll to position [1704, 0]
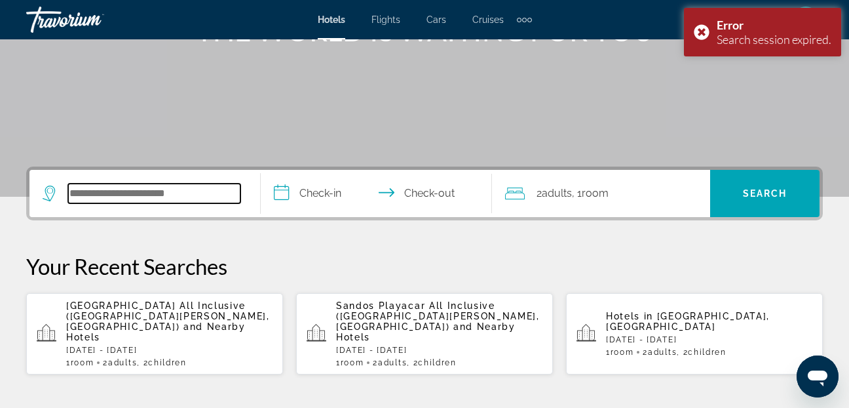
click at [119, 196] on input "Search widget" at bounding box center [154, 193] width 172 height 20
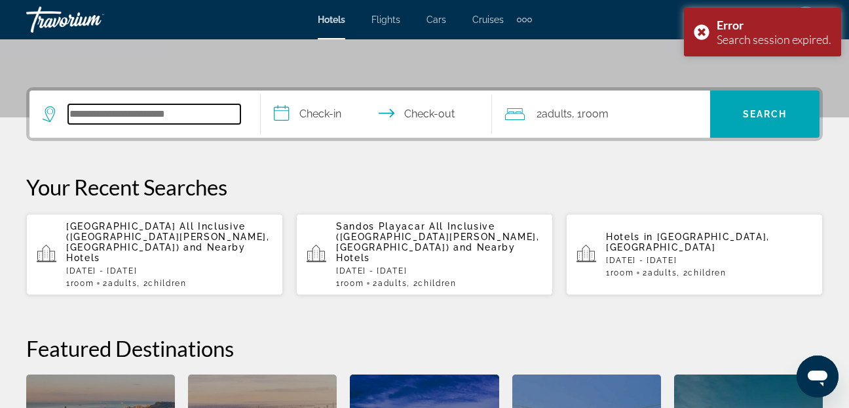
scroll to position [320, 0]
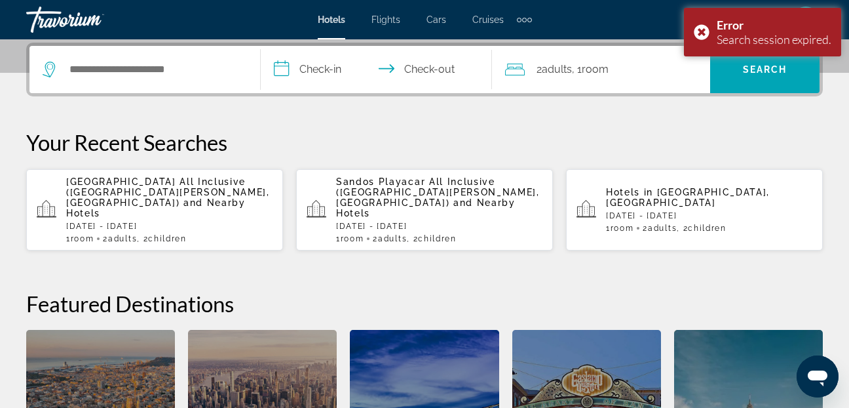
click at [119, 196] on span "[GEOGRAPHIC_DATA] All Inclusive ([GEOGRAPHIC_DATA][PERSON_NAME], [GEOGRAPHIC_DA…" at bounding box center [168, 191] width 204 height 31
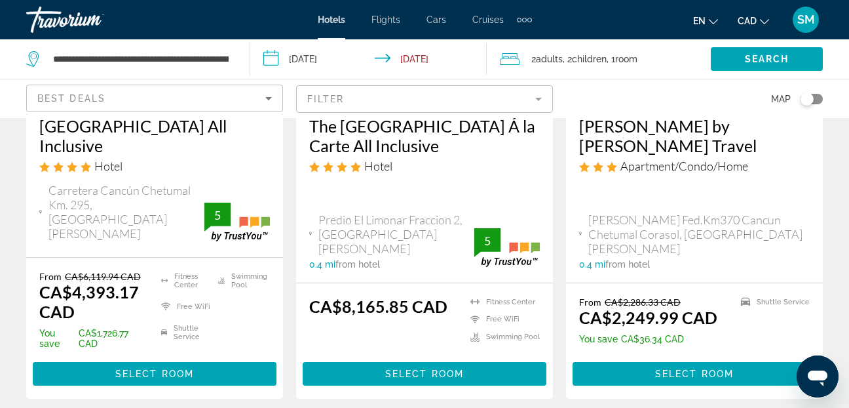
scroll to position [328, 0]
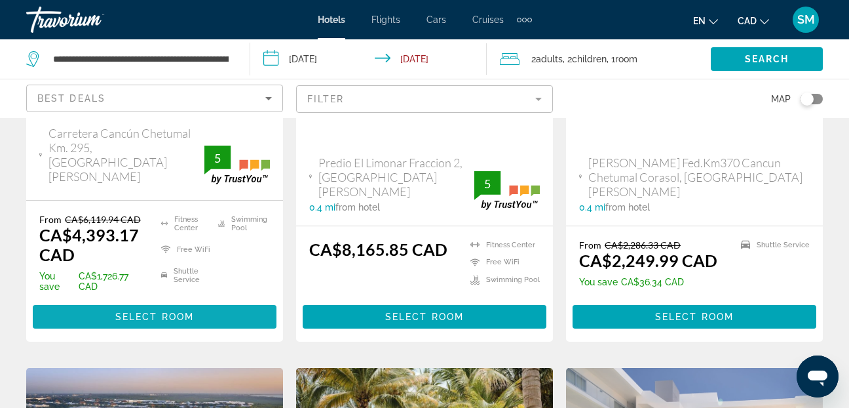
click at [156, 311] on span "Select Room" at bounding box center [154, 316] width 79 height 10
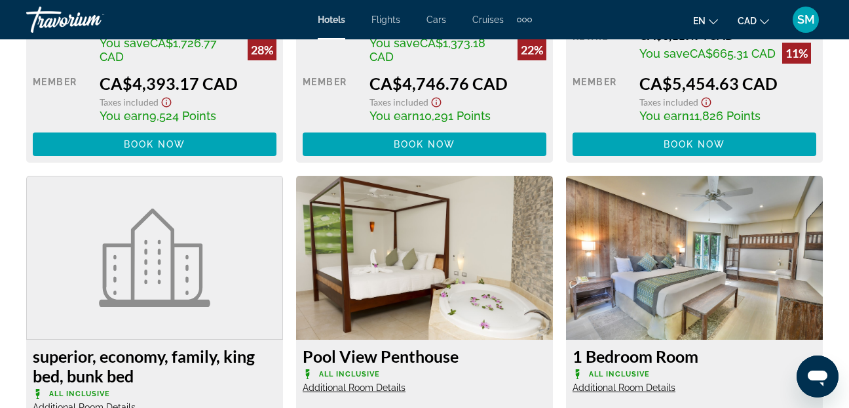
scroll to position [2293, 0]
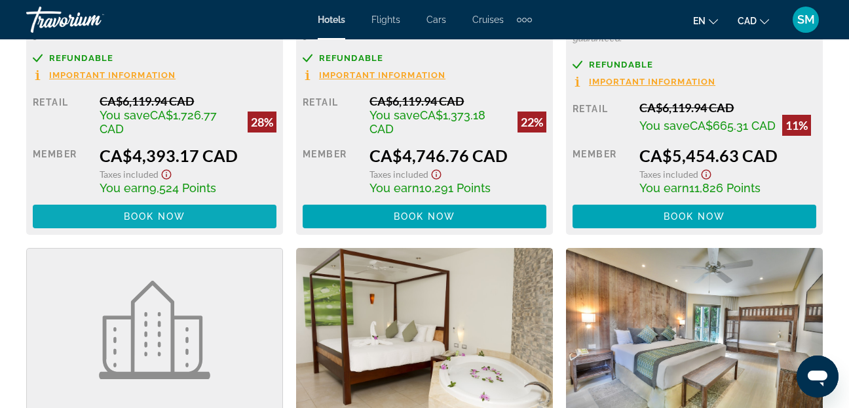
click at [145, 216] on span "Book now" at bounding box center [155, 216] width 62 height 10
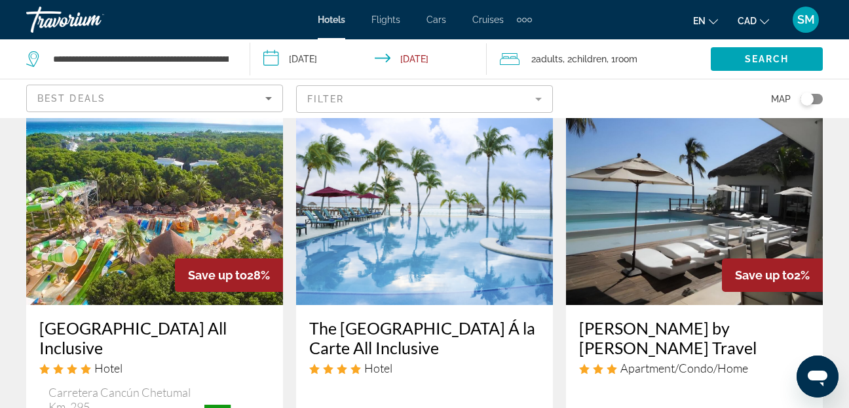
scroll to position [66, 0]
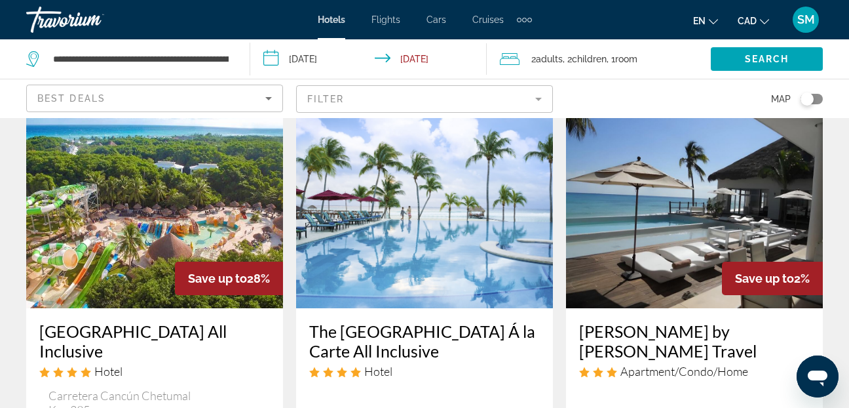
click at [397, 225] on img "Main content" at bounding box center [424, 203] width 257 height 210
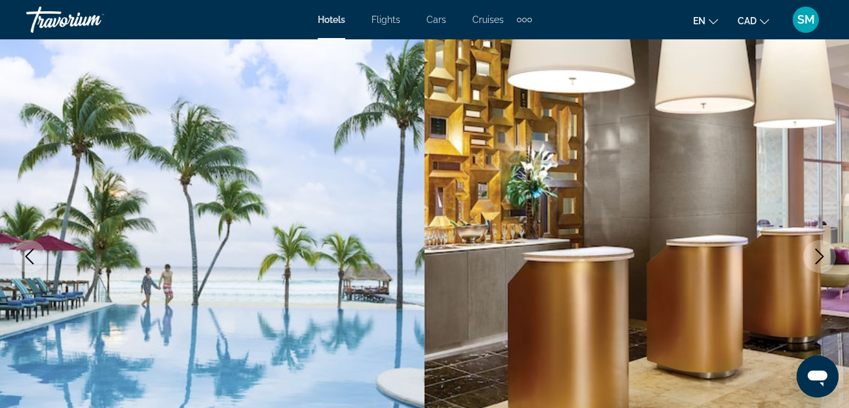
scroll to position [131, 0]
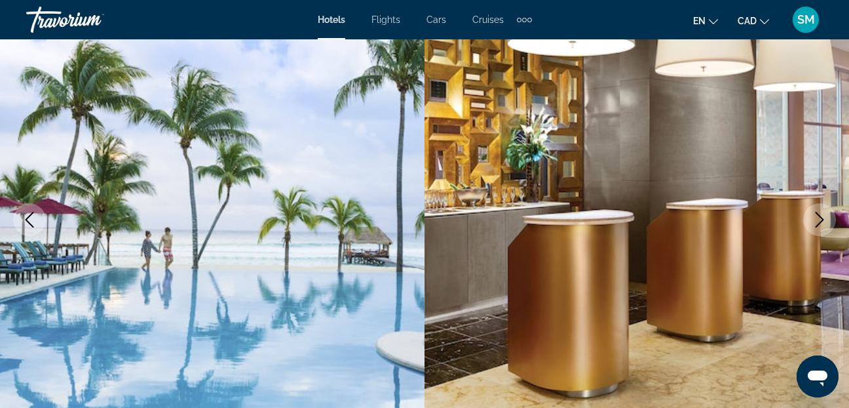
click at [816, 218] on icon "Next image" at bounding box center [820, 220] width 16 height 16
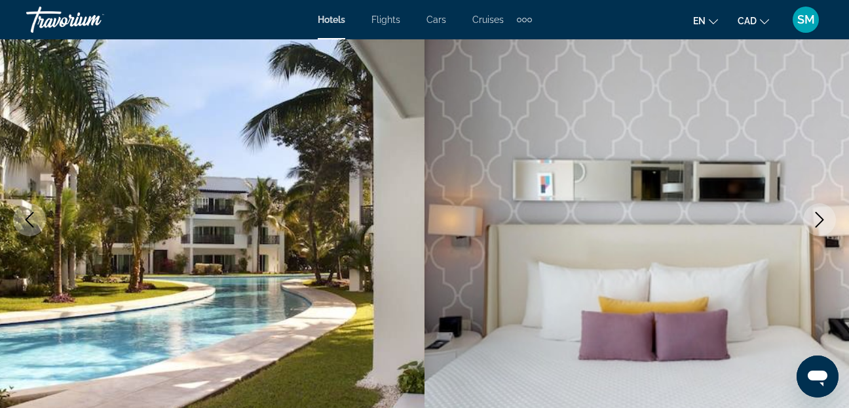
click at [816, 218] on icon "Next image" at bounding box center [820, 220] width 16 height 16
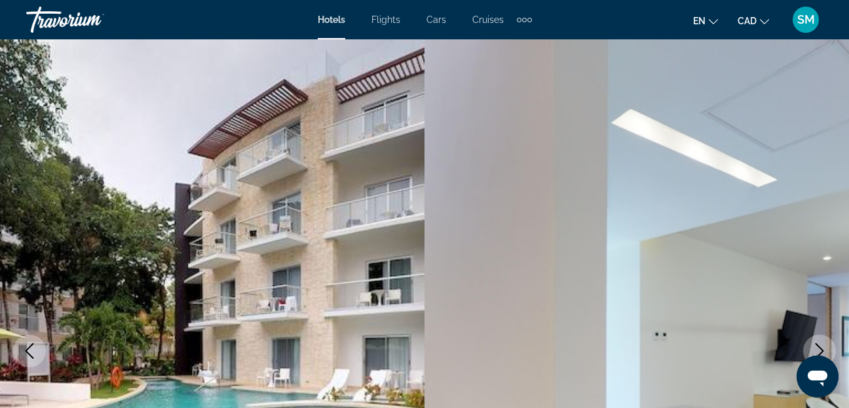
scroll to position [197, 0]
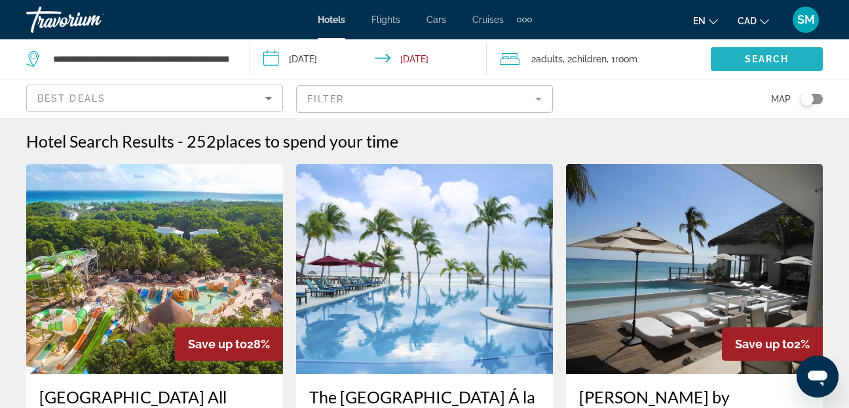
click at [767, 54] on span "Search" at bounding box center [767, 59] width 45 height 10
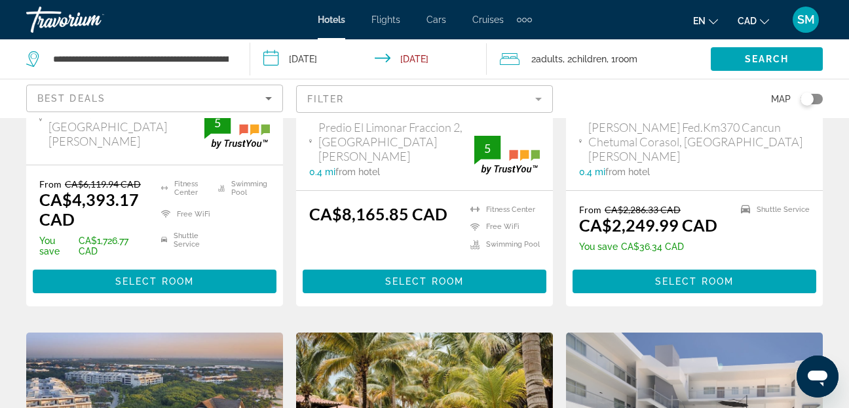
scroll to position [393, 0]
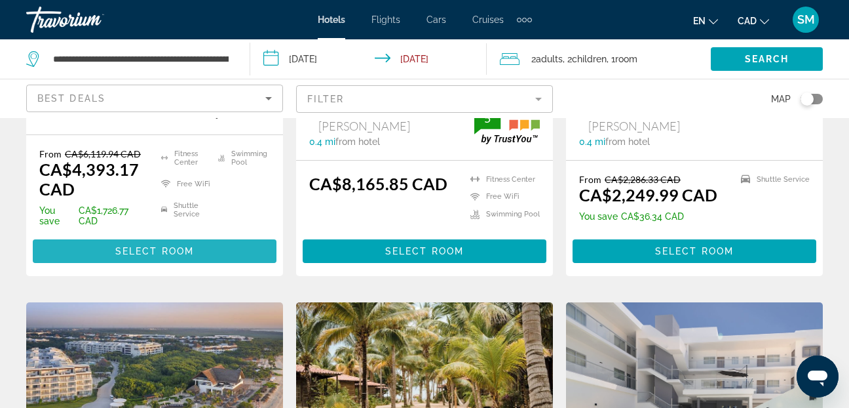
click at [161, 246] on span "Select Room" at bounding box center [154, 251] width 79 height 10
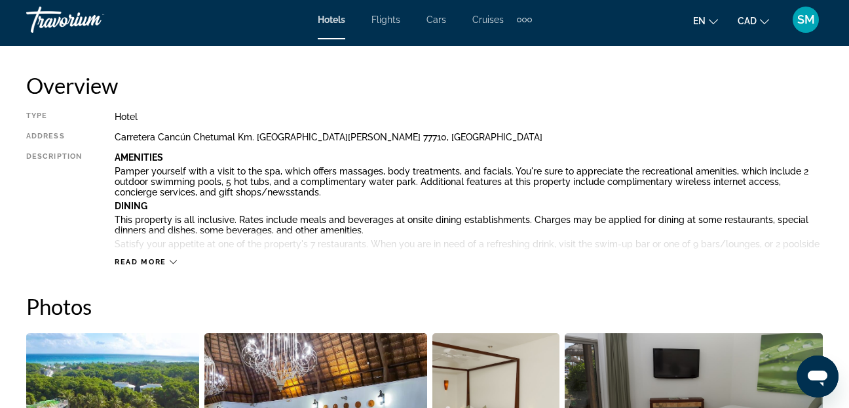
scroll to position [328, 0]
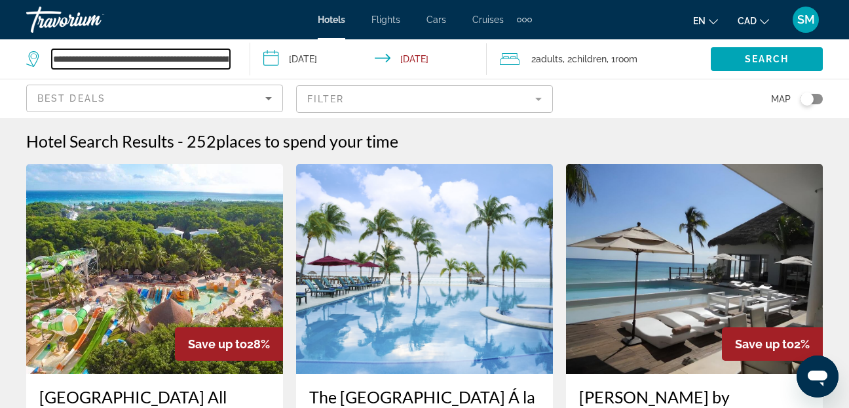
click at [229, 56] on input "**********" at bounding box center [141, 59] width 178 height 20
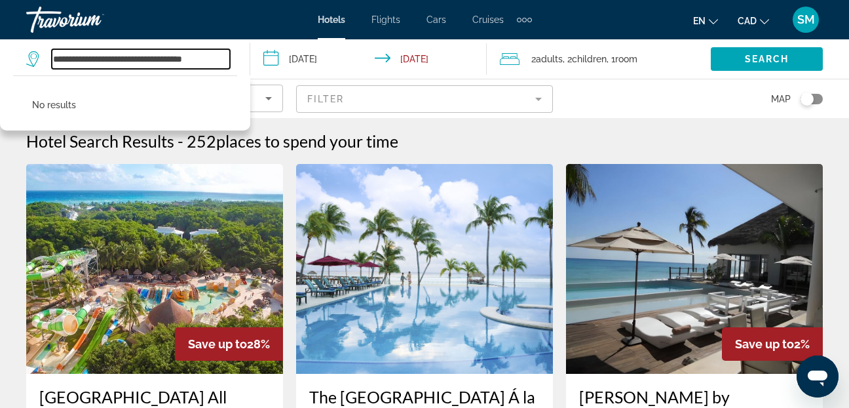
click at [217, 61] on input "**********" at bounding box center [141, 59] width 178 height 20
type input "*"
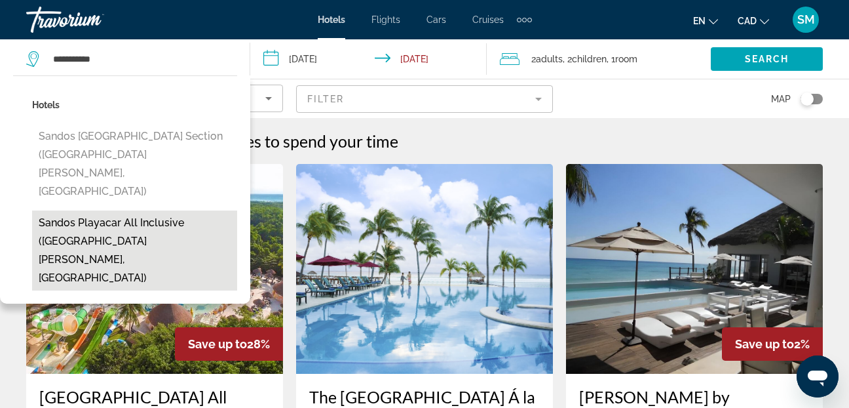
click at [126, 210] on button "Sandos Playacar All Inclusive (Playa Del Carmen, MX)" at bounding box center [134, 250] width 205 height 80
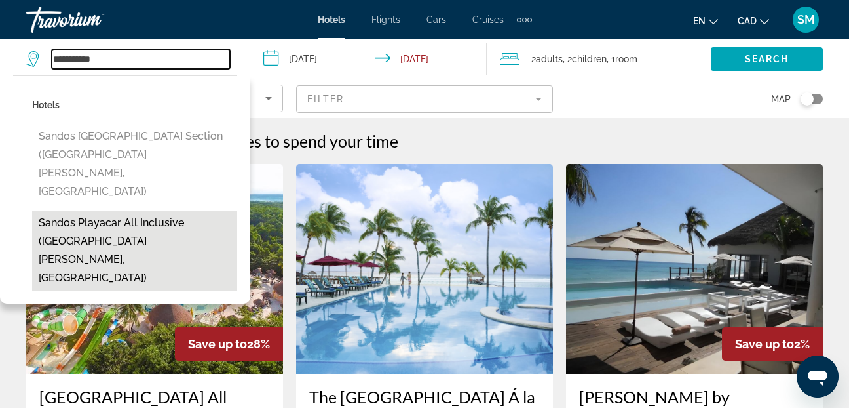
type input "**********"
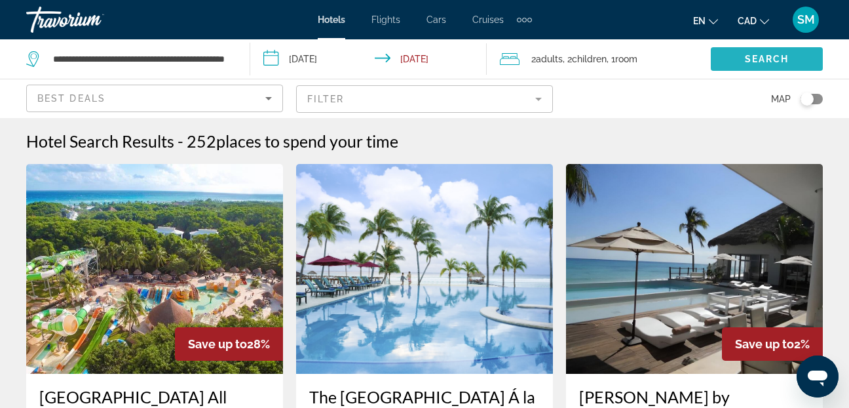
click at [745, 54] on span "Search" at bounding box center [767, 59] width 45 height 10
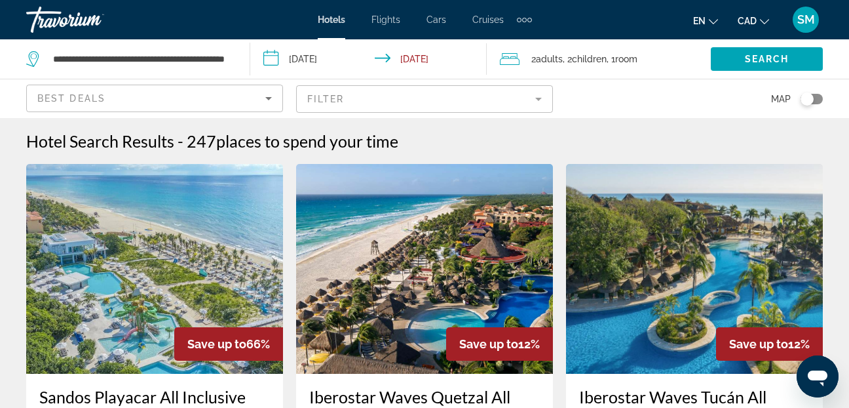
click at [102, 299] on img "Main content" at bounding box center [154, 269] width 257 height 210
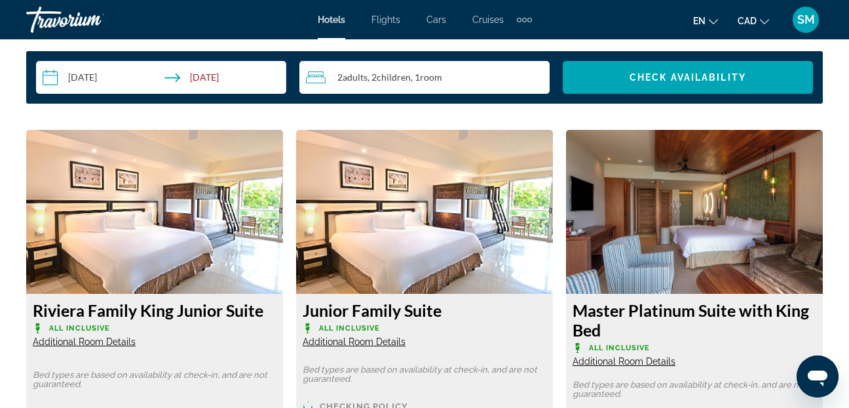
scroll to position [1966, 0]
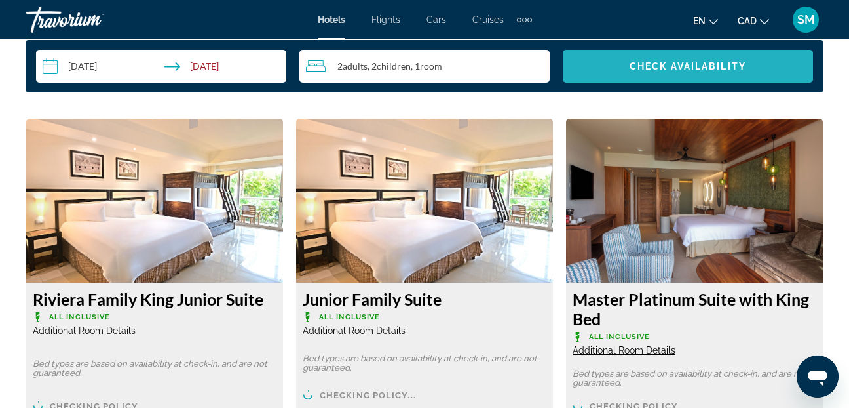
click at [655, 60] on span "Search widget" at bounding box center [688, 65] width 250 height 31
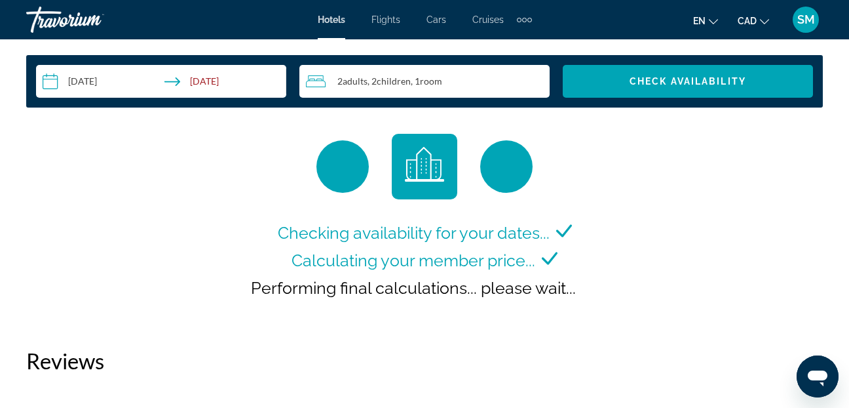
scroll to position [1953, 0]
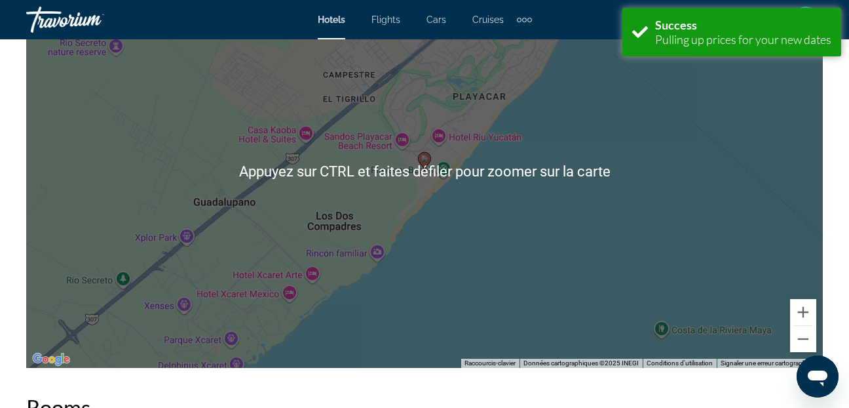
scroll to position [1769, 0]
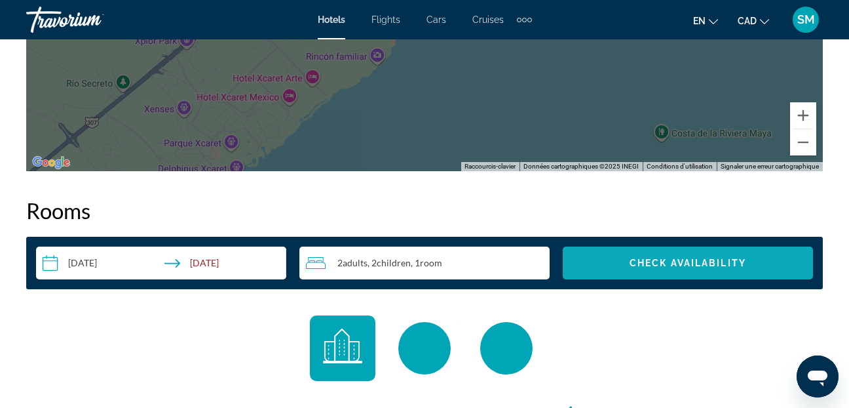
click at [668, 252] on span "Search widget" at bounding box center [688, 262] width 250 height 31
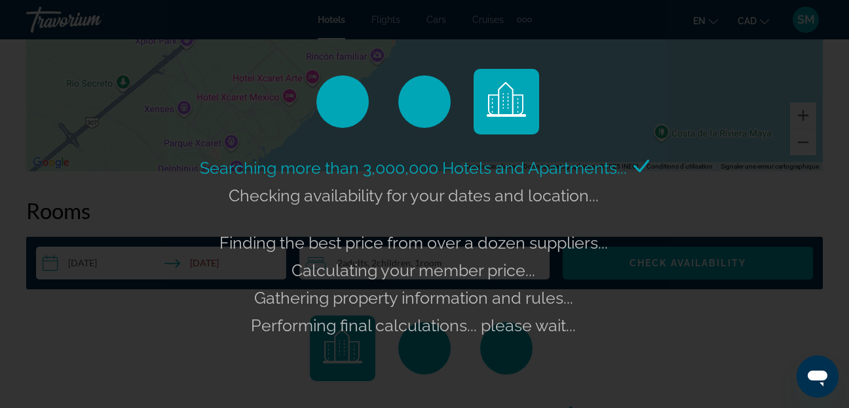
drag, startPoint x: 1596, startPoint y: 720, endPoint x: 818, endPoint y: 375, distance: 850.9
click at [818, 375] on icon "Ouvrir la fenêtre de messagerie" at bounding box center [818, 378] width 20 height 16
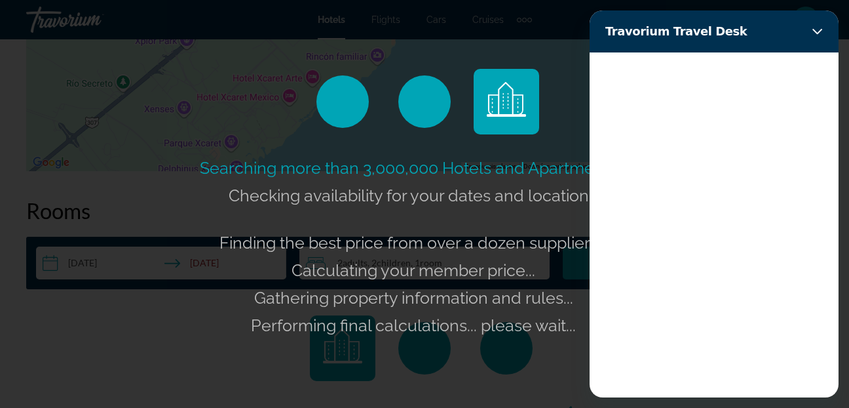
scroll to position [0, 0]
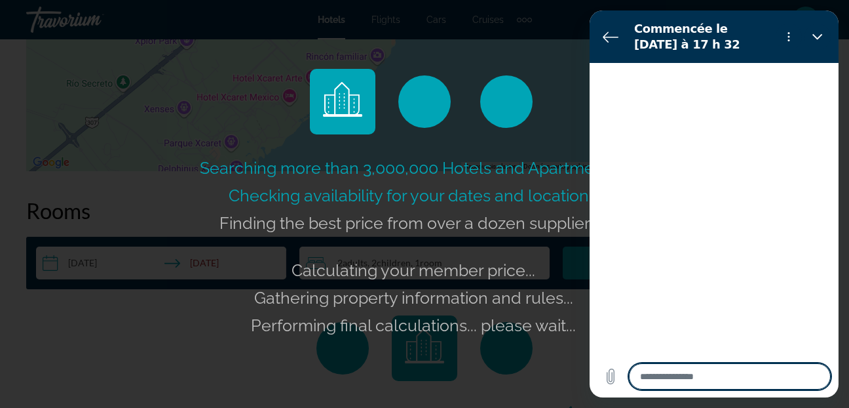
type textarea "*"
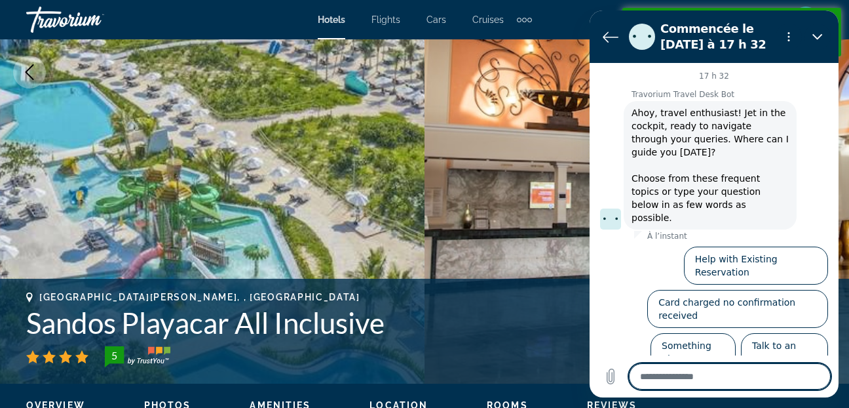
type textarea "*"
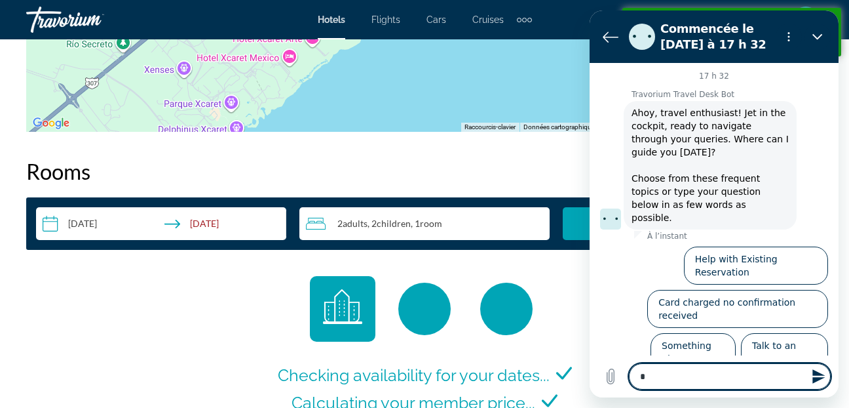
scroll to position [1888, 0]
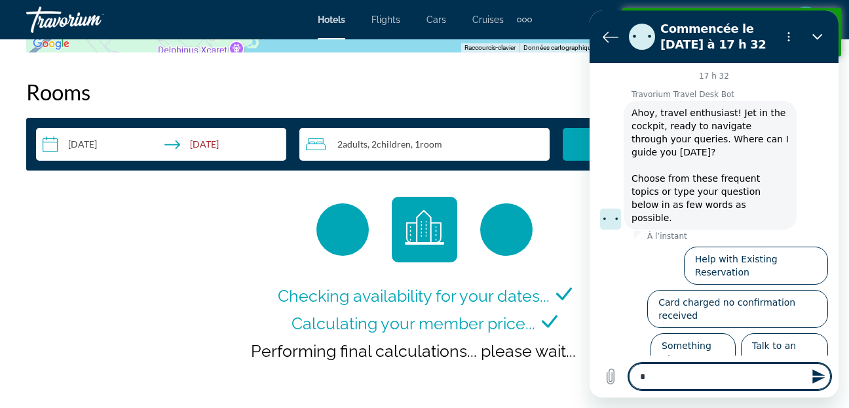
type textarea "**"
type textarea "*"
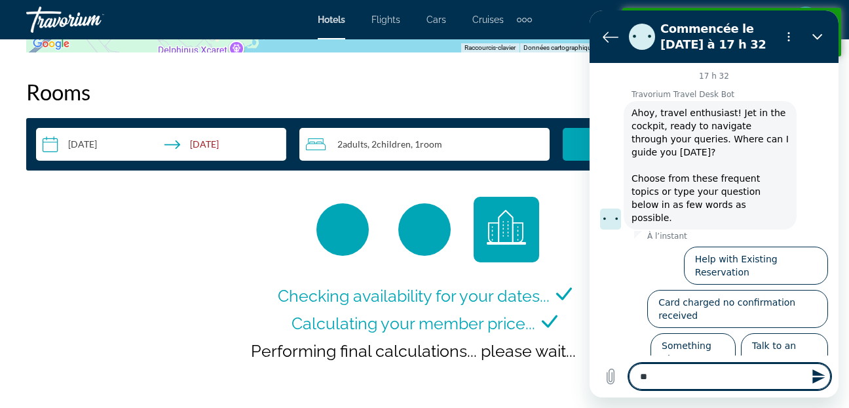
type textarea "***"
type textarea "*"
type textarea "****"
type textarea "*"
type textarea "*****"
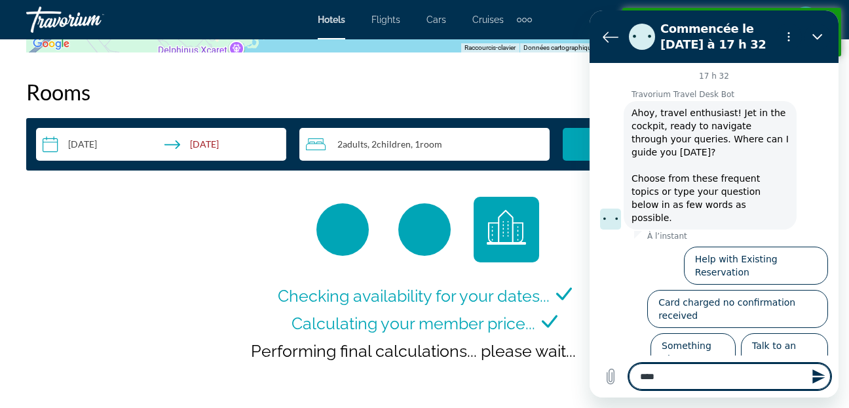
type textarea "*"
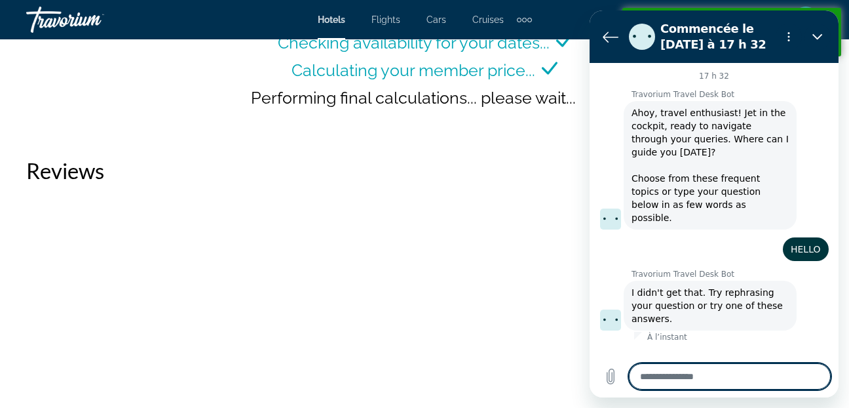
scroll to position [2150, 0]
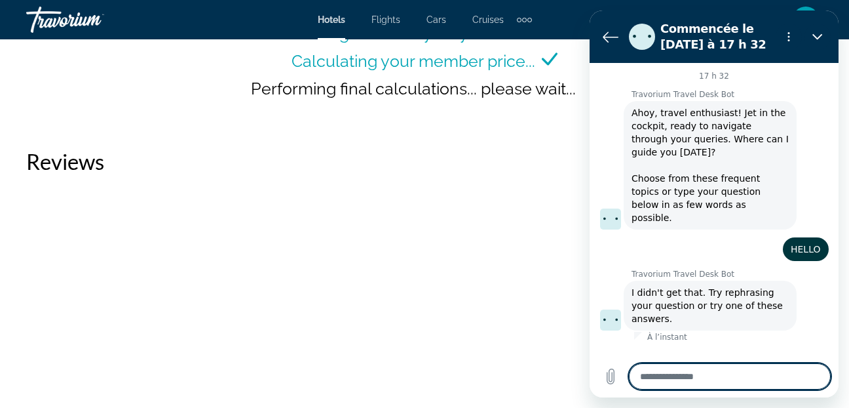
click at [597, 157] on div "17 h 32 Travorium Travel Desk Bot Travorium Travel Desk Bot dit : Ahoy, travel …" at bounding box center [714, 209] width 249 height 292
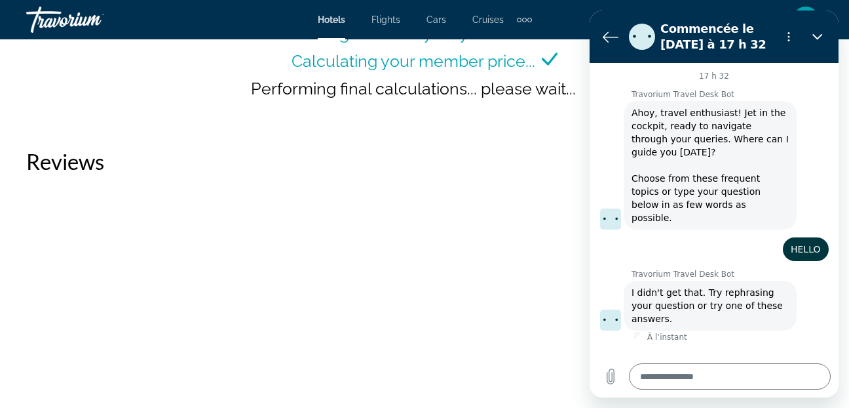
scroll to position [1793, 0]
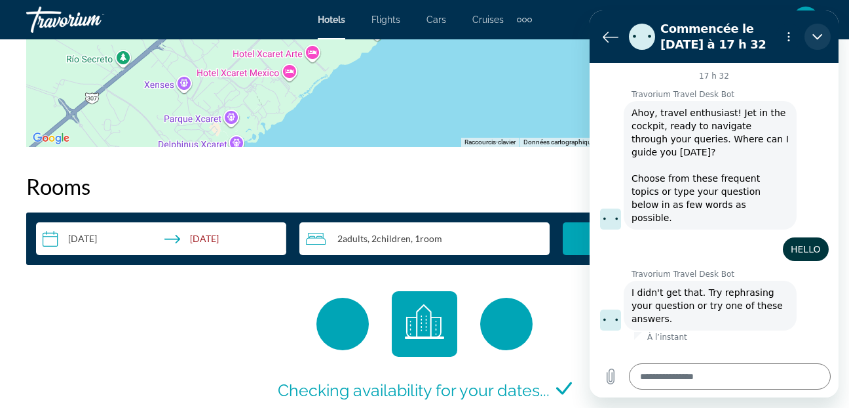
click at [820, 32] on icon "Fermer" at bounding box center [817, 36] width 10 height 10
type textarea "*"
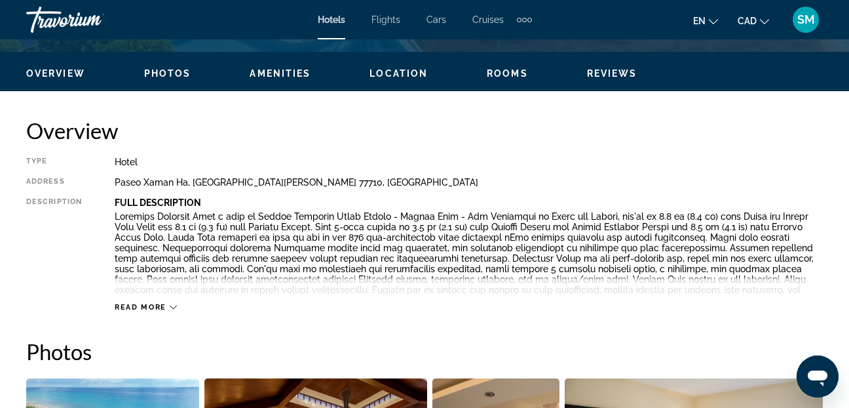
scroll to position [483, 0]
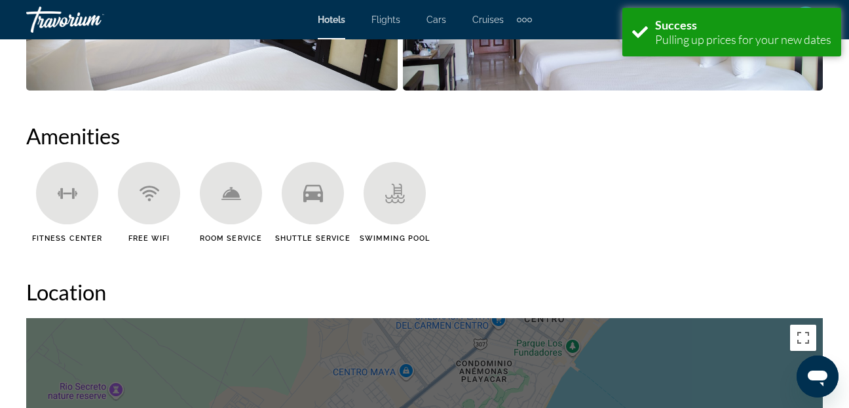
scroll to position [1114, 0]
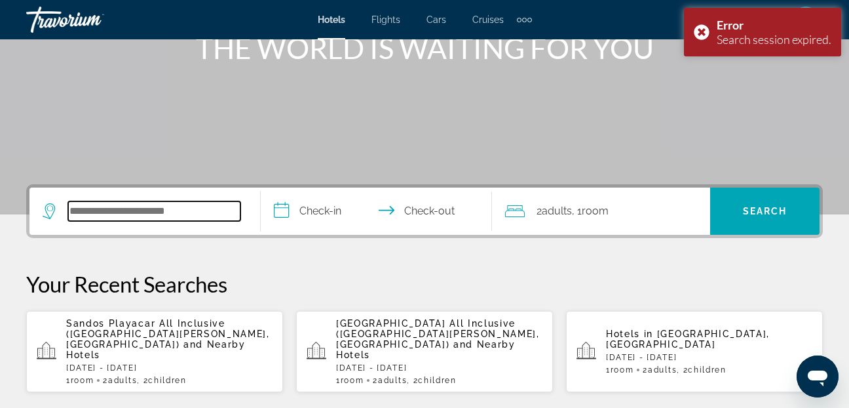
click at [94, 208] on input "Search widget" at bounding box center [154, 211] width 172 height 20
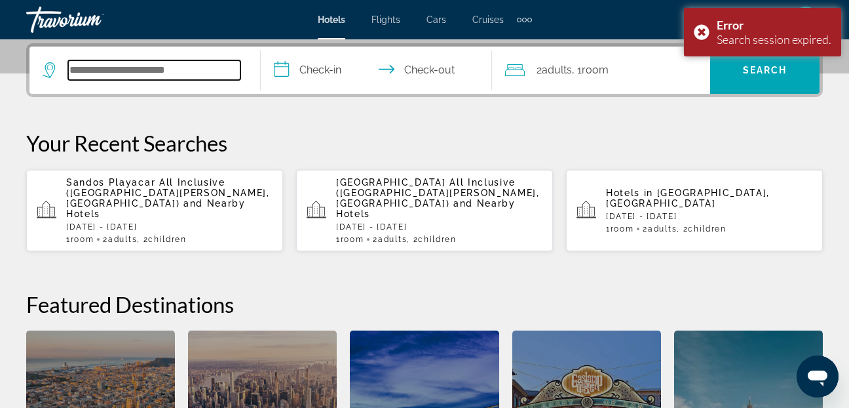
scroll to position [320, 0]
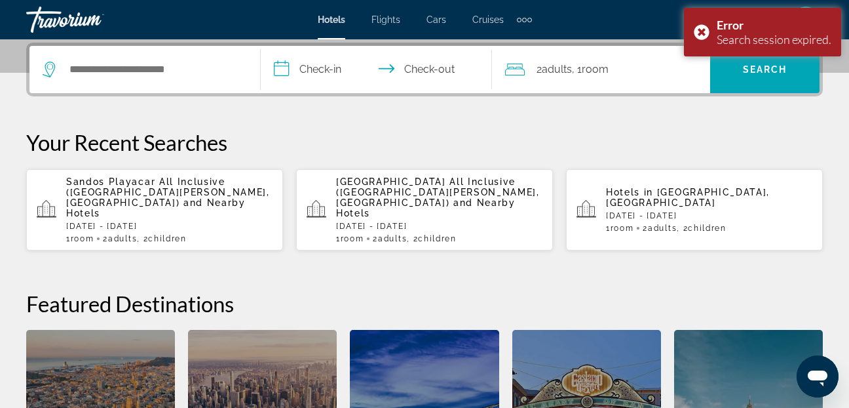
click at [151, 197] on span "Sandos Playacar All Inclusive ([GEOGRAPHIC_DATA][PERSON_NAME], [GEOGRAPHIC_DATA…" at bounding box center [168, 191] width 204 height 31
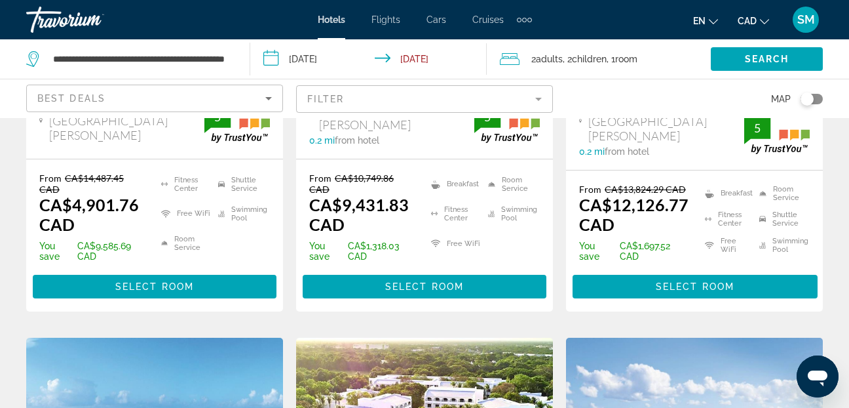
scroll to position [393, 0]
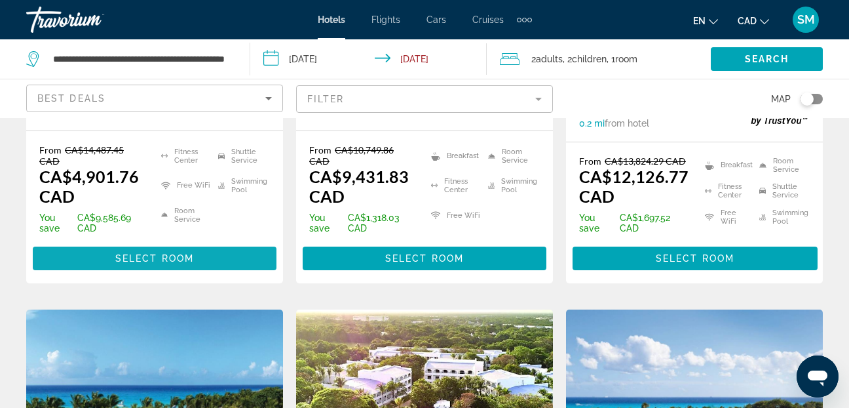
click at [138, 254] on span "Select Room" at bounding box center [154, 258] width 79 height 10
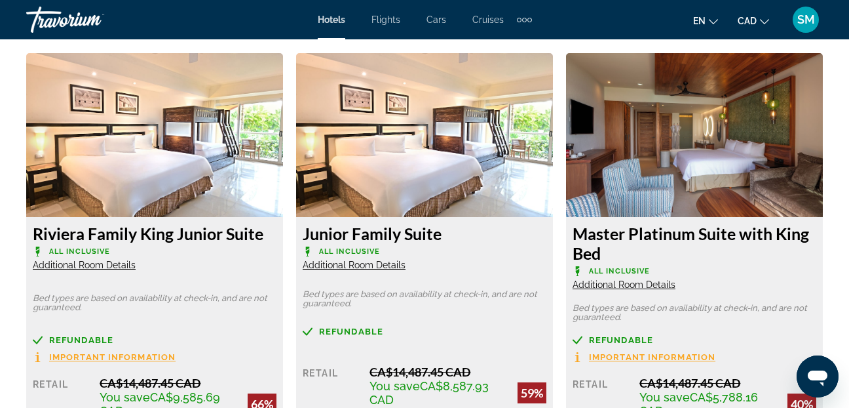
scroll to position [1769, 0]
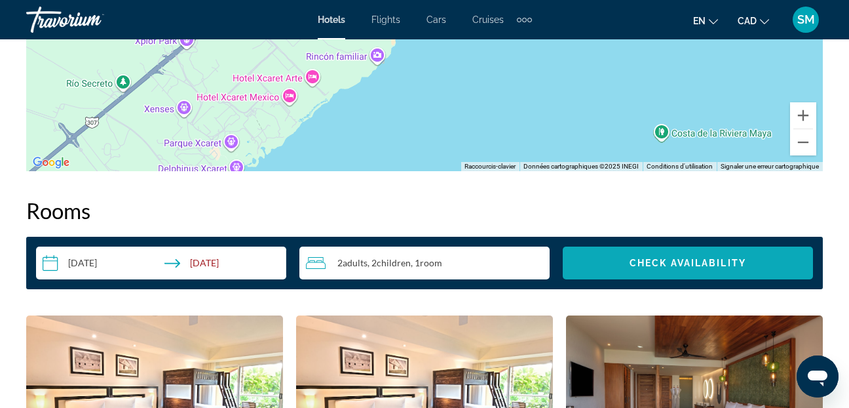
click at [662, 259] on span "Check Availability" at bounding box center [688, 262] width 117 height 10
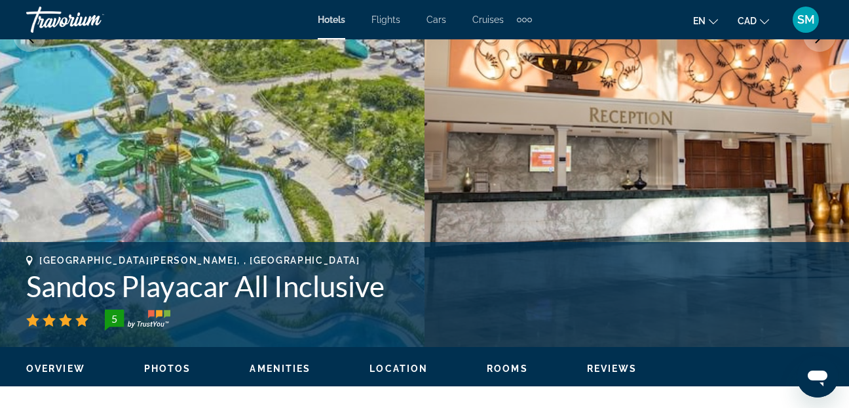
scroll to position [446, 0]
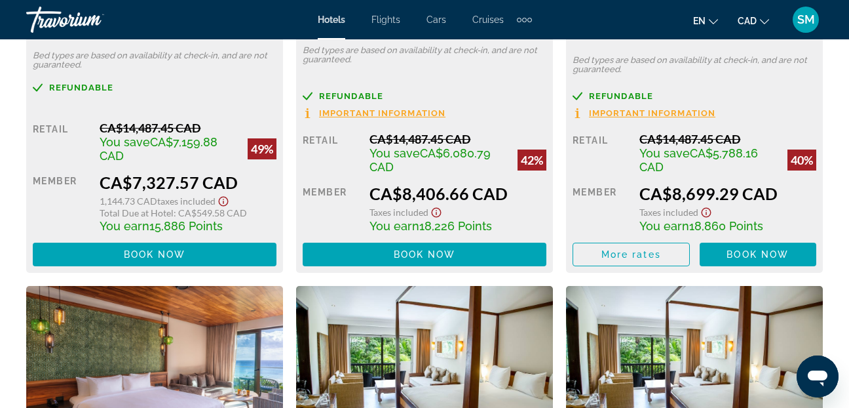
scroll to position [2752, 0]
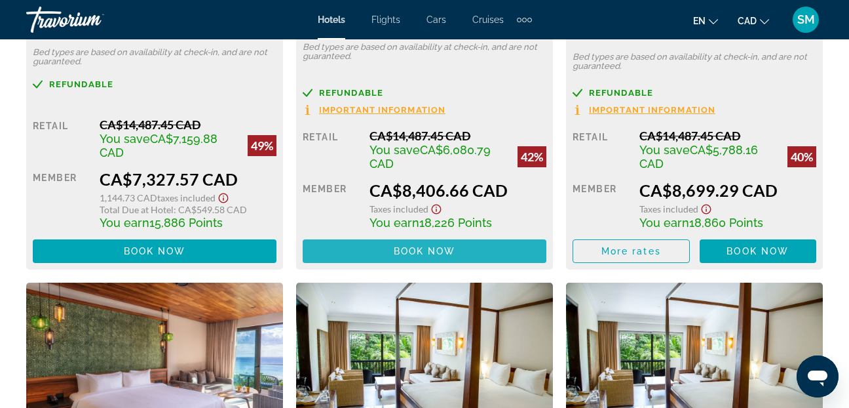
click at [443, 248] on span "Book now" at bounding box center [425, 251] width 62 height 10
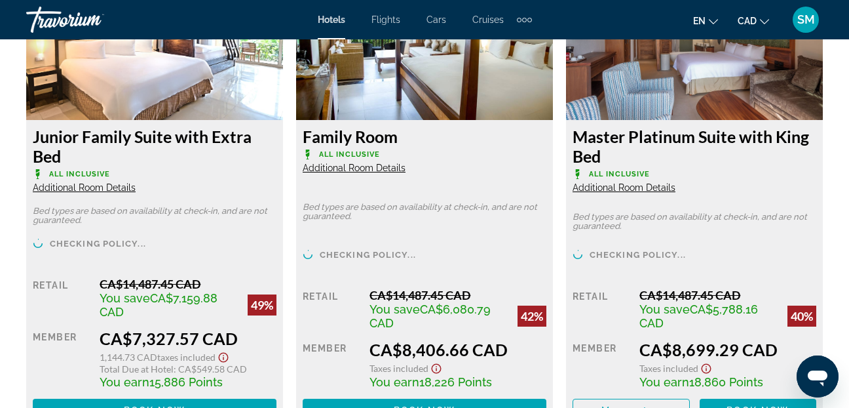
scroll to position [2752, 0]
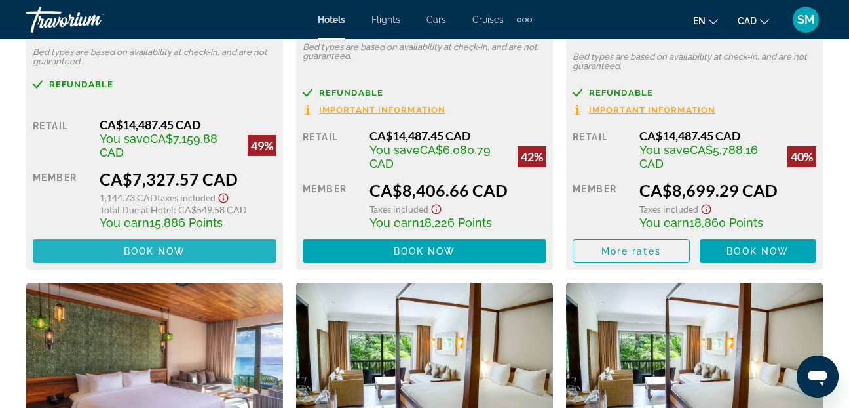
click at [197, 251] on span "Main content" at bounding box center [155, 250] width 244 height 31
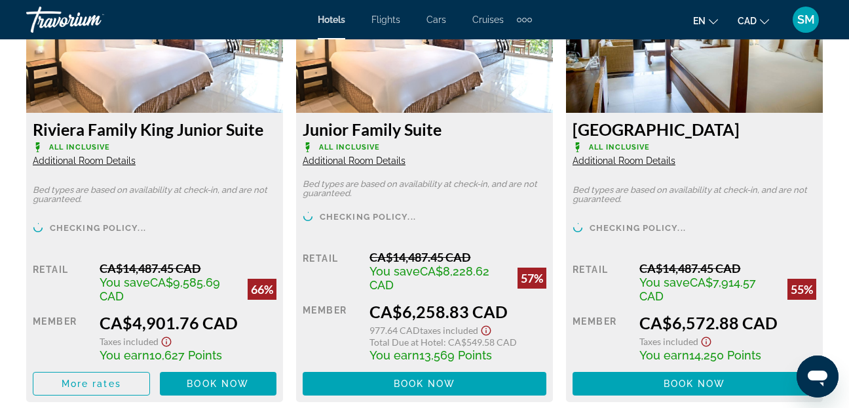
scroll to position [2293, 0]
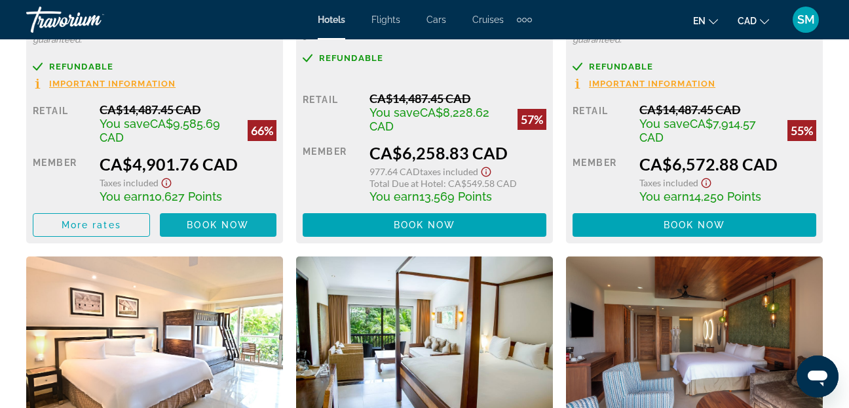
click at [212, 224] on span "Book now" at bounding box center [218, 224] width 62 height 10
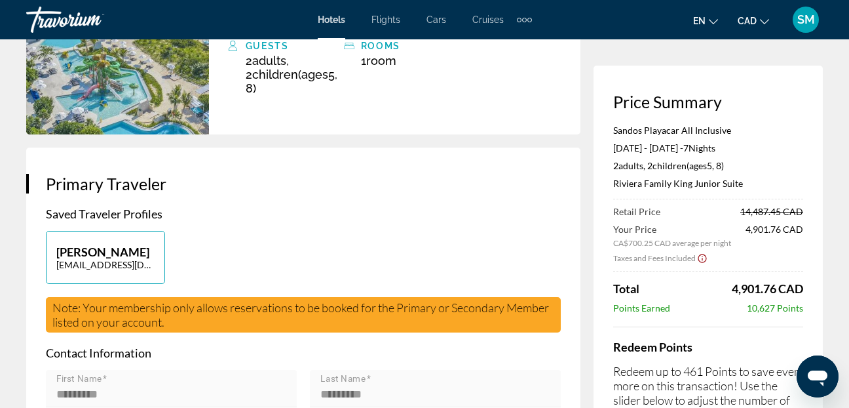
scroll to position [197, 0]
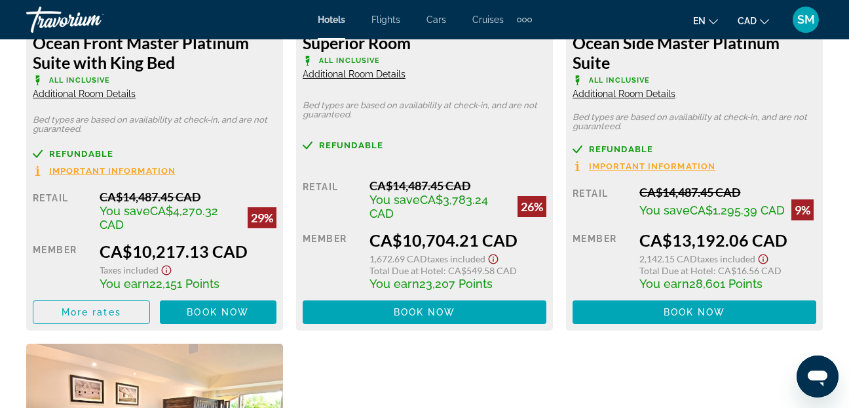
scroll to position [3211, 0]
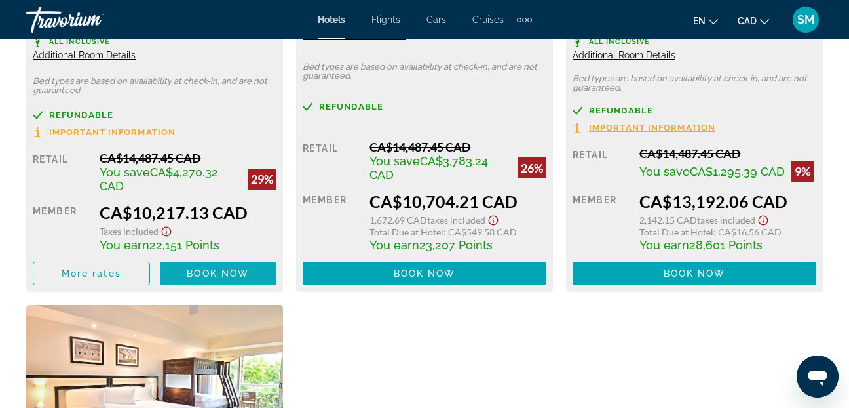
click at [229, 271] on span "Book now" at bounding box center [218, 273] width 62 height 10
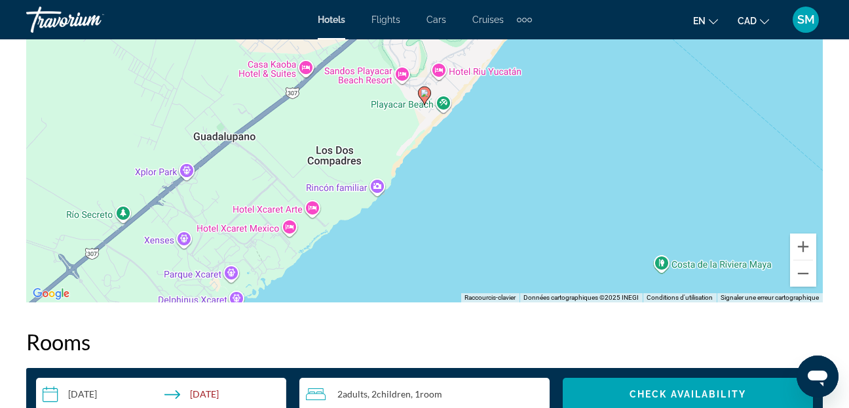
scroll to position [1704, 0]
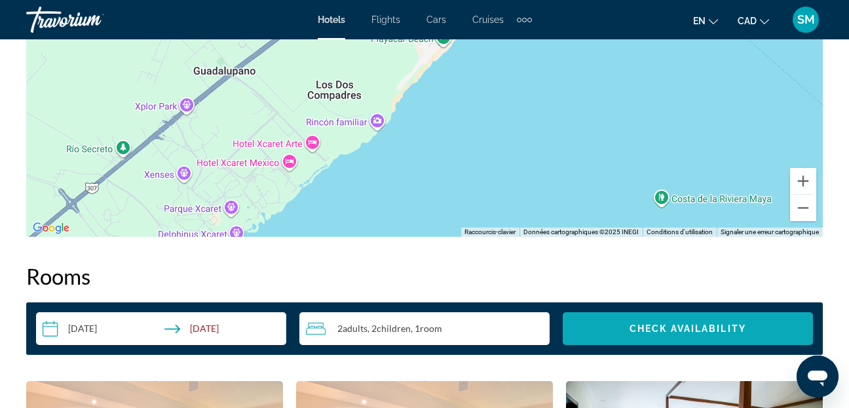
click at [663, 329] on span "Check Availability" at bounding box center [688, 328] width 117 height 10
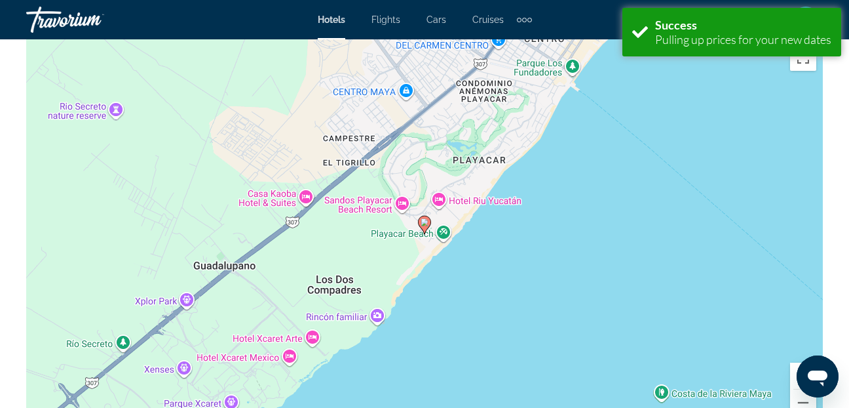
scroll to position [1888, 0]
